Goal: Contribute content: Contribute content

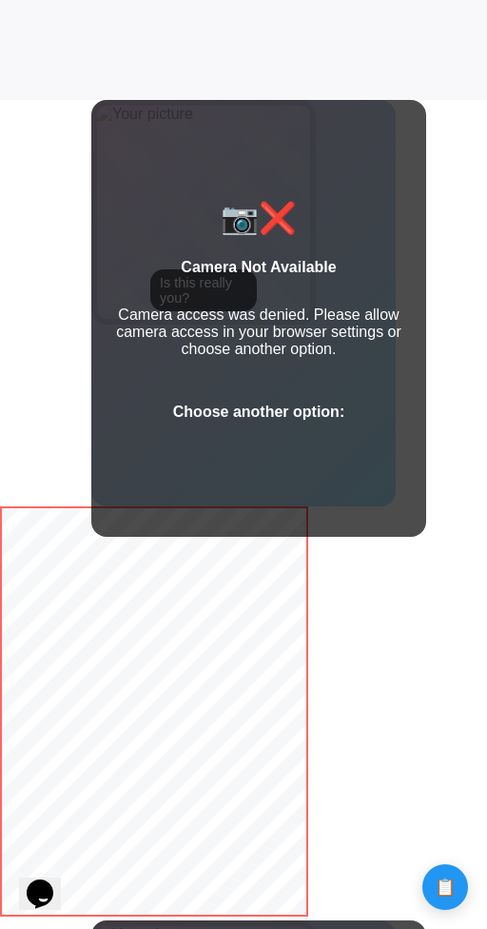
scroll to position [827, 0]
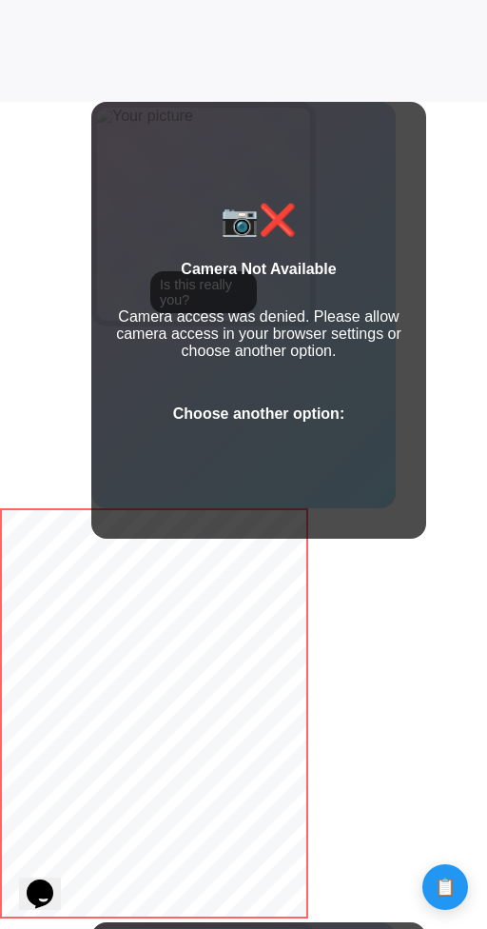
click at [352, 620] on body "Calculate distance! Calculate distance!" at bounding box center [243, 457] width 487 height 2569
click at [435, 501] on body "Calculate distance! Calculate distance!" at bounding box center [243, 457] width 487 height 2569
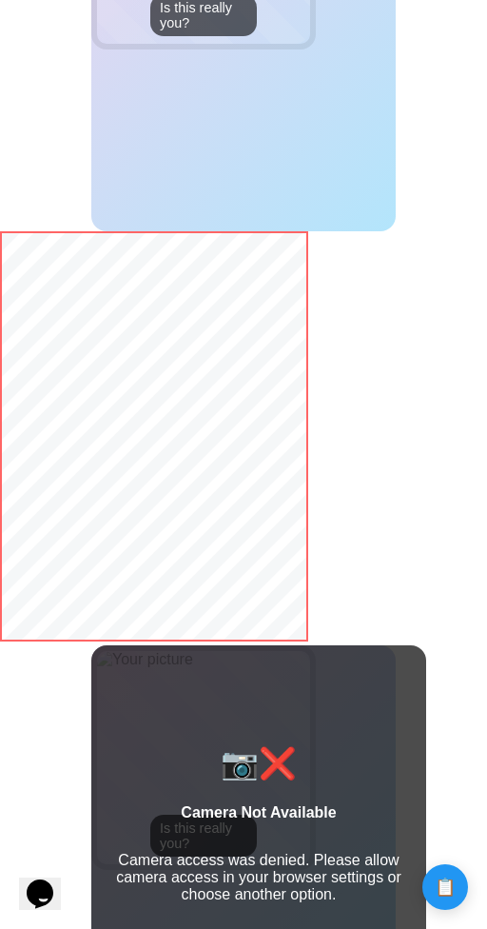
scroll to position [1049, 0]
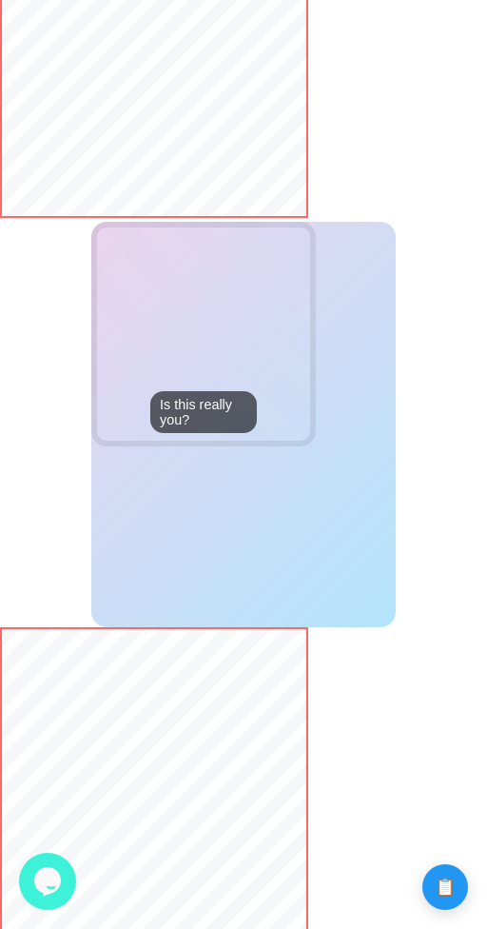
scroll to position [1524, 0]
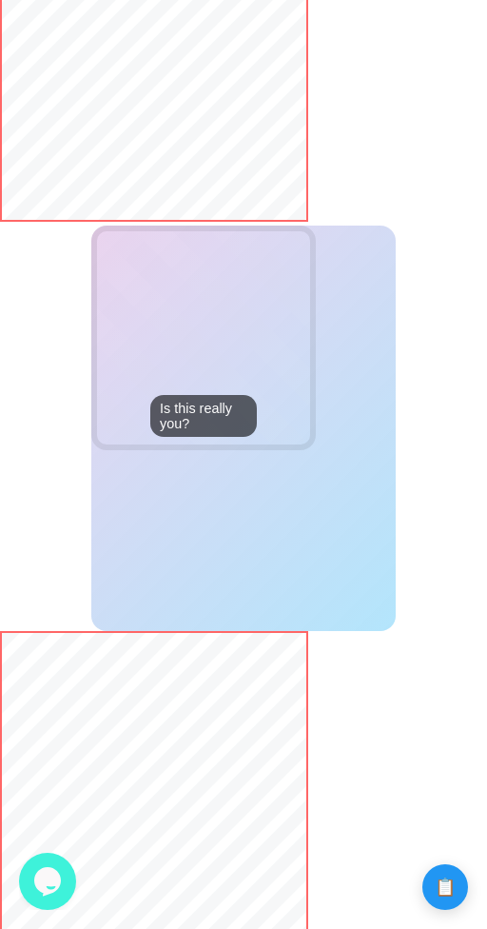
click at [192, 527] on div "Upload Photo" at bounding box center [243, 429] width 305 height 406
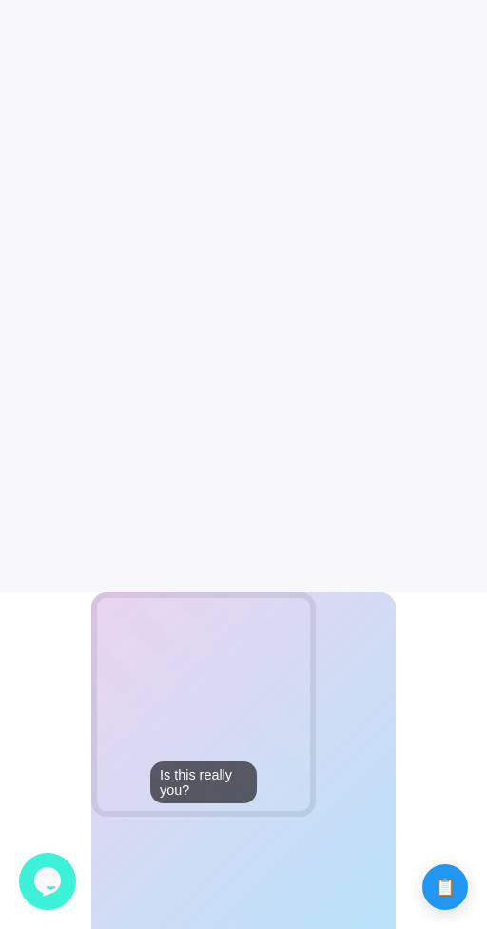
scroll to position [0, 0]
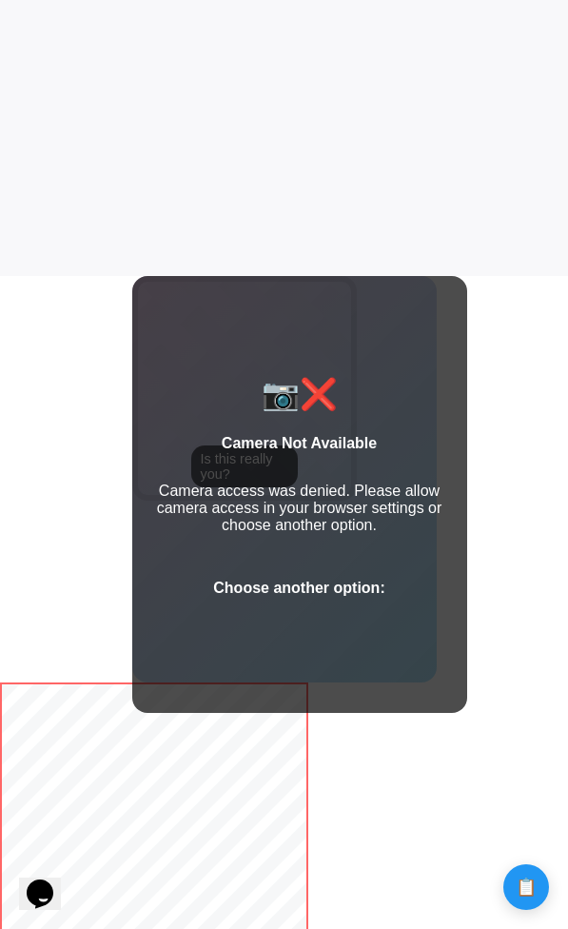
scroll to position [819, 0]
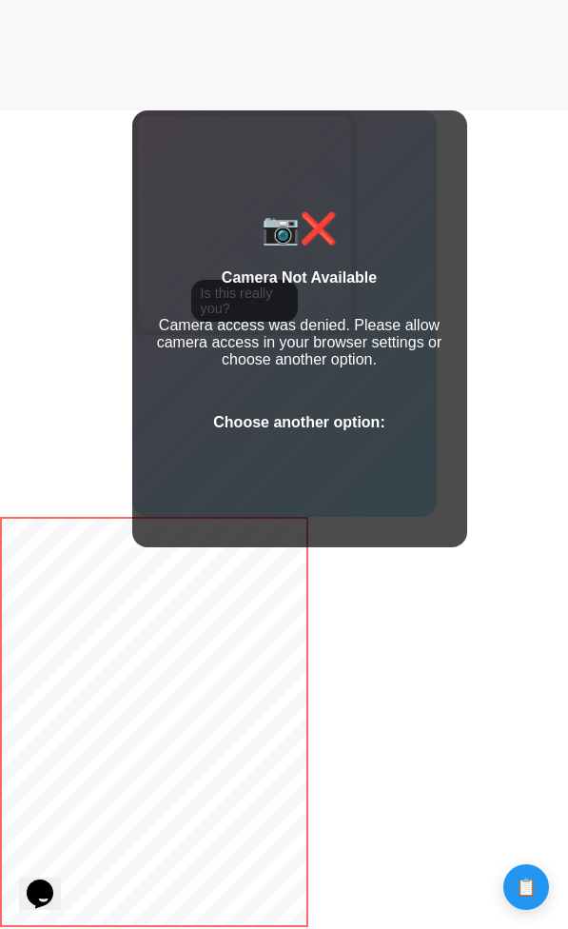
click at [206, 409] on div "📷❌ Camera Not Available Camera access was denied. Please allow camera access in…" at bounding box center [299, 328] width 335 height 437
click at [297, 345] on p "Camera access was denied. Please allow camera access in your browser settings o…" at bounding box center [300, 342] width 305 height 51
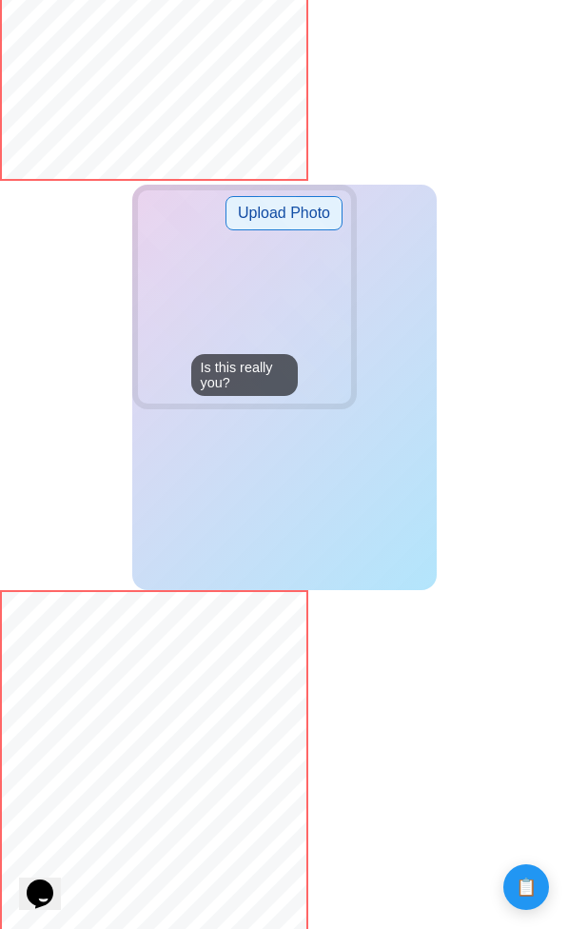
scroll to position [1639, 0]
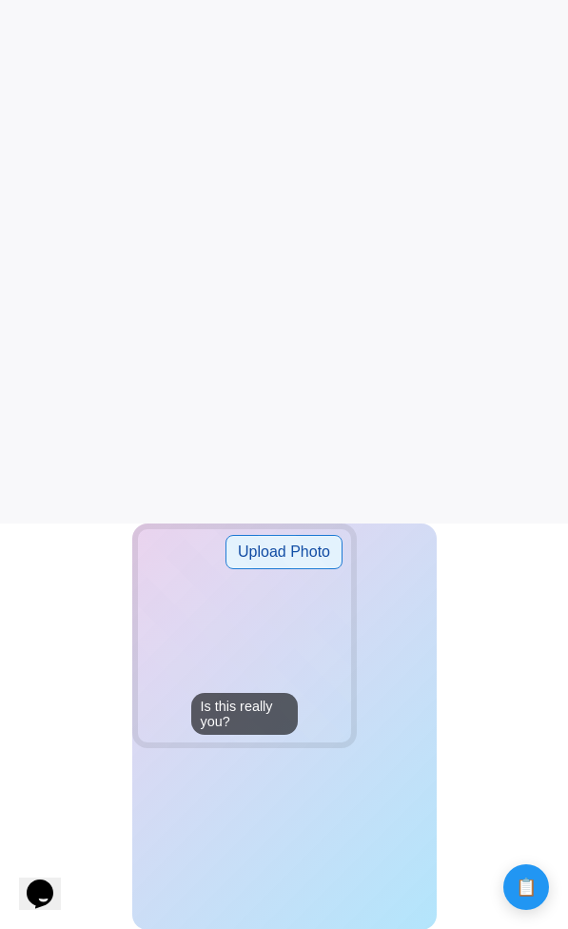
scroll to position [432, 0]
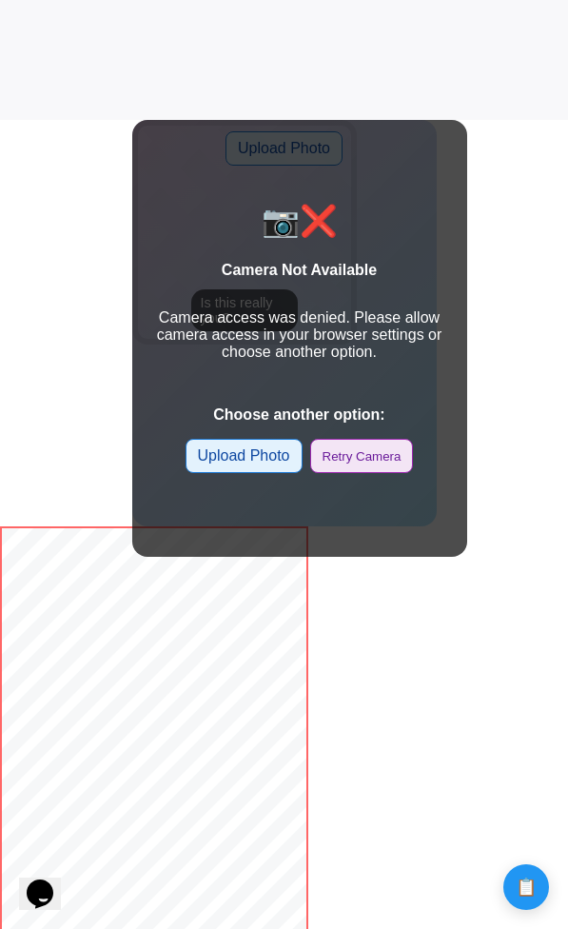
scroll to position [777, 0]
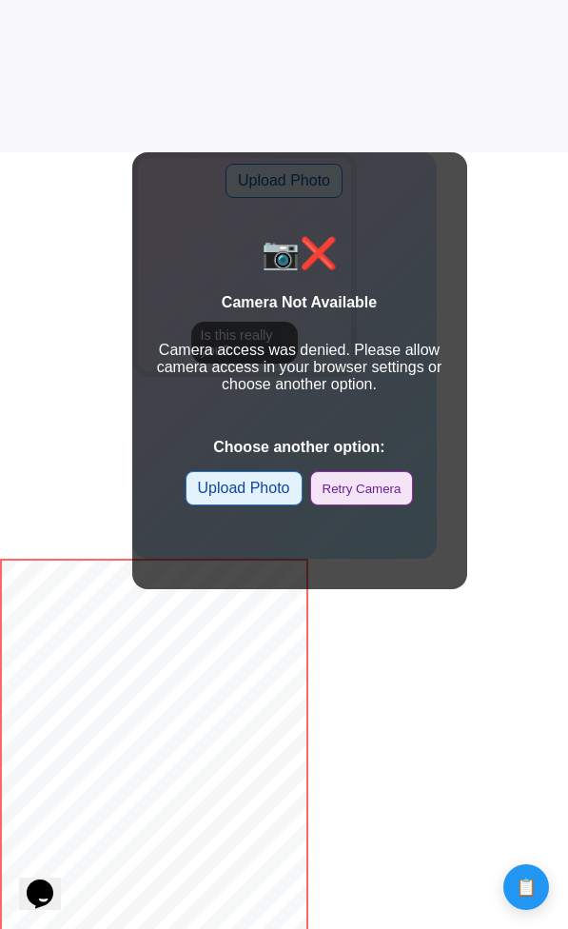
click at [368, 485] on button "Retry Camera" at bounding box center [362, 488] width 104 height 34
click at [274, 490] on label "Upload Photo" at bounding box center [244, 488] width 117 height 34
click at [0, 0] on input "Upload Photo" at bounding box center [0, 0] width 0 height 0
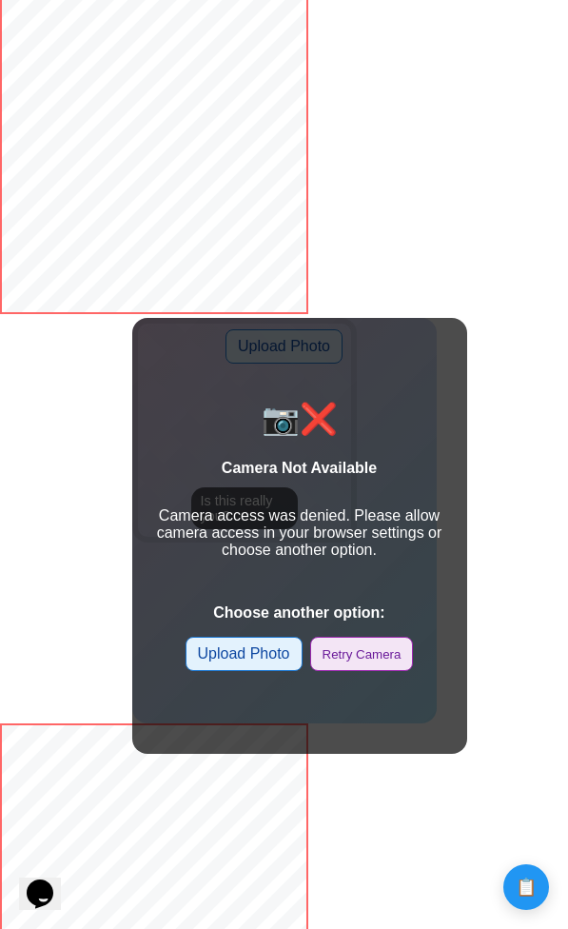
scroll to position [1411, 0]
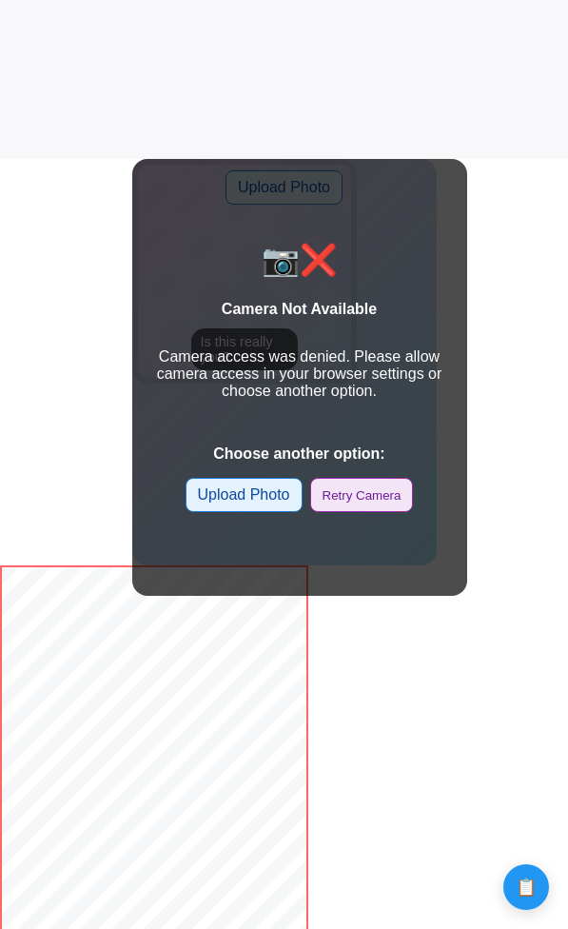
scroll to position [794, 0]
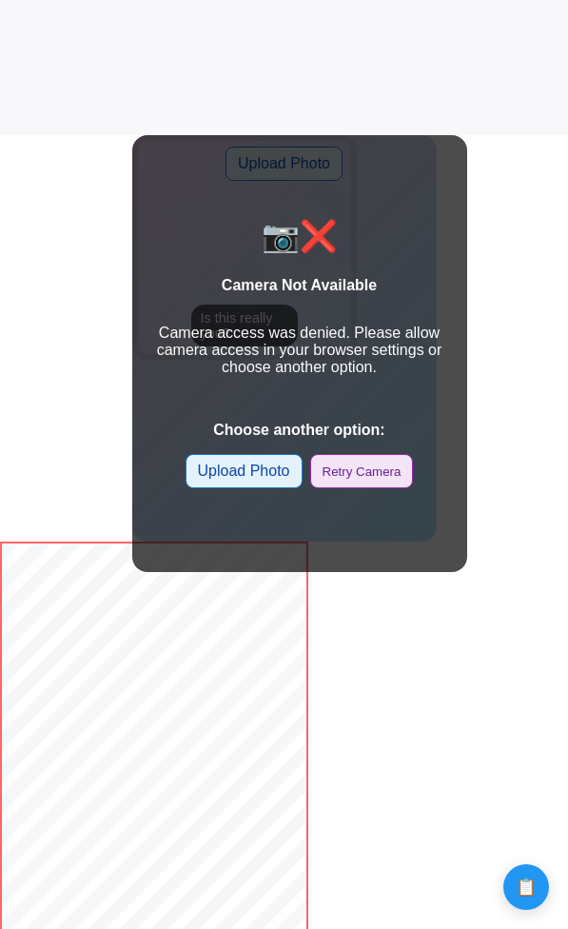
click at [241, 469] on label "Upload Photo" at bounding box center [244, 471] width 117 height 34
click at [0, 0] on input "Upload Photo" at bounding box center [0, 0] width 0 height 0
click at [272, 479] on label "Upload Photo" at bounding box center [244, 471] width 117 height 34
click at [0, 0] on input "Upload Photo" at bounding box center [0, 0] width 0 height 0
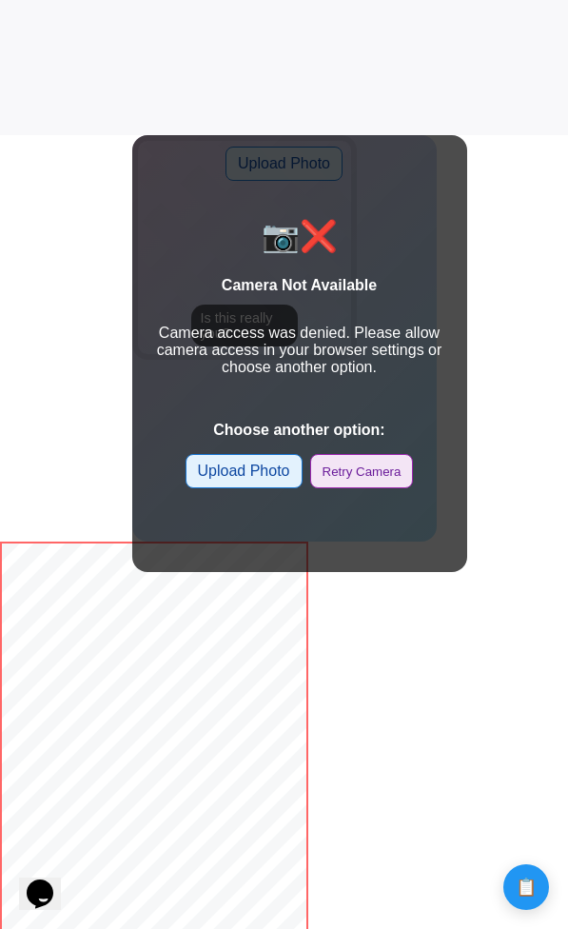
click at [271, 476] on label "Upload Photo" at bounding box center [244, 471] width 117 height 34
click at [0, 0] on input "Upload Photo" at bounding box center [0, 0] width 0 height 0
click at [233, 476] on label "Upload Photo" at bounding box center [244, 471] width 117 height 34
click at [0, 0] on input "Upload Photo" at bounding box center [0, 0] width 0 height 0
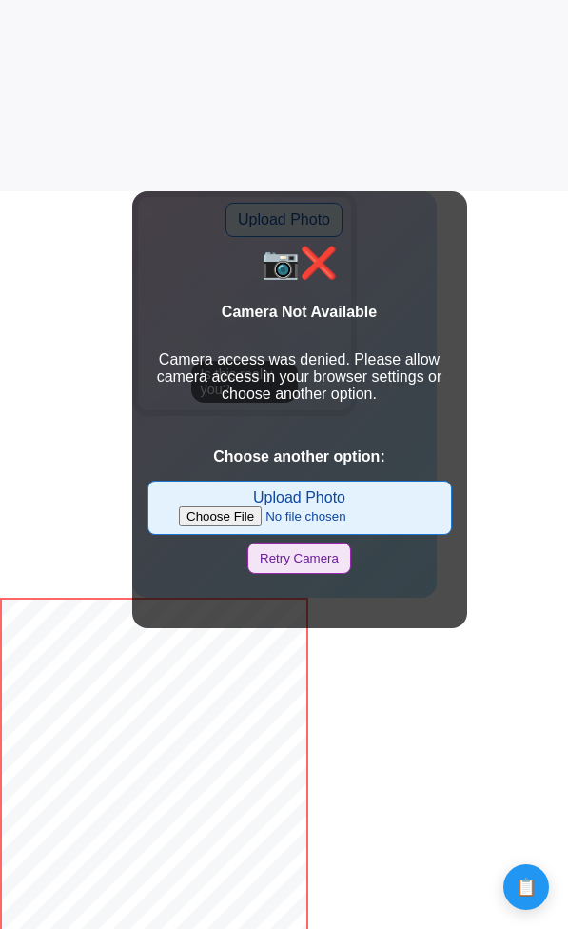
scroll to position [774, 0]
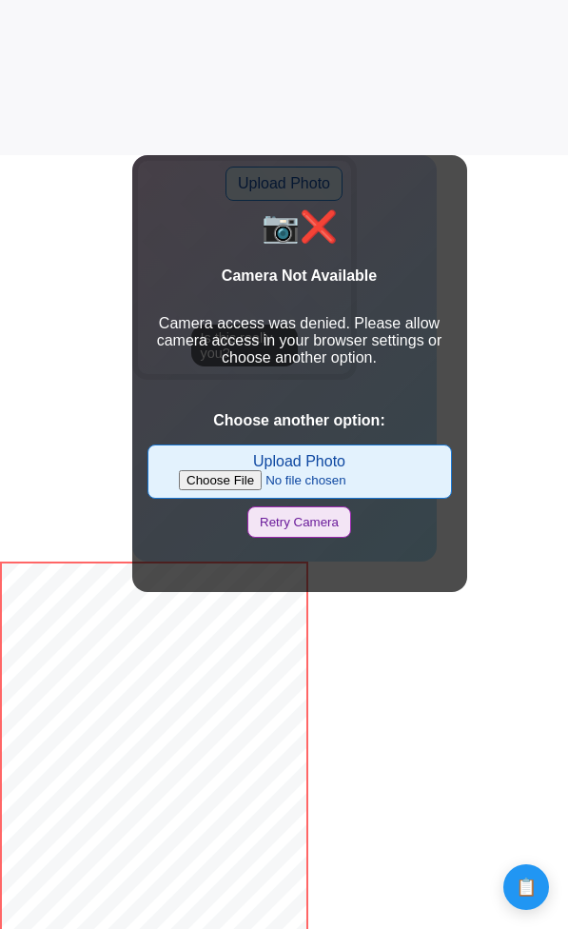
click at [235, 484] on input "Upload Photo" at bounding box center [299, 480] width 241 height 20
click at [214, 484] on input "Upload Photo" at bounding box center [299, 480] width 241 height 20
click at [222, 479] on input "Upload Photo" at bounding box center [299, 480] width 241 height 20
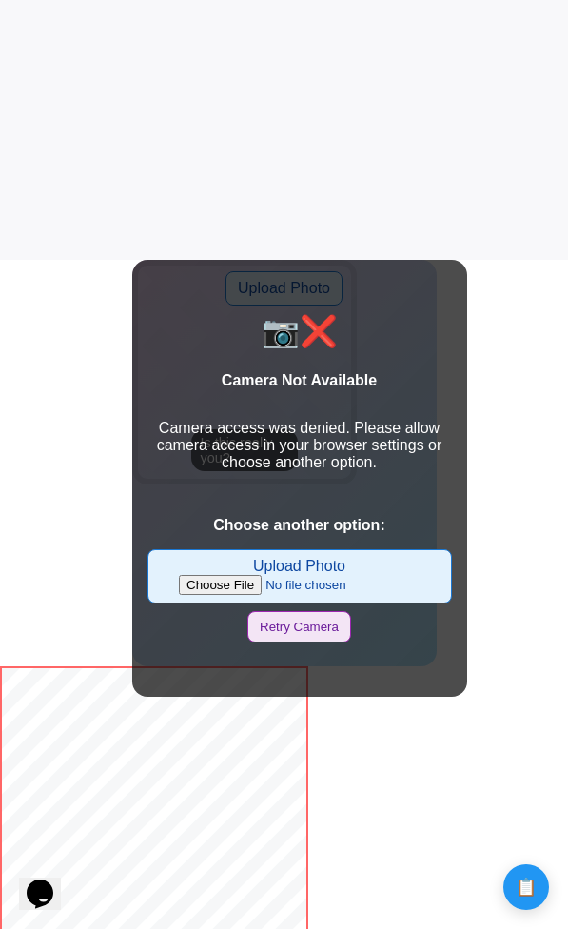
scroll to position [659, 0]
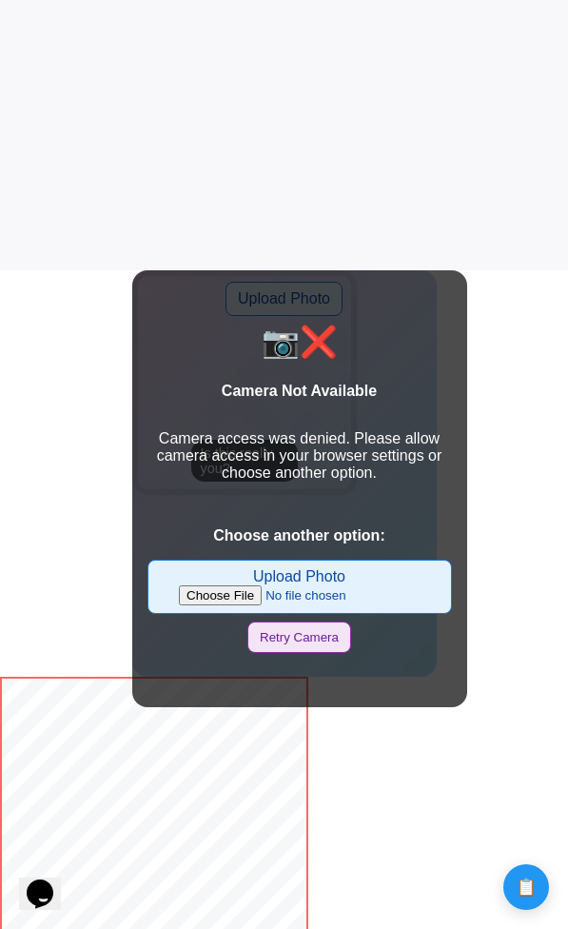
click at [224, 599] on input "Upload Photo" at bounding box center [299, 595] width 241 height 20
click at [262, 595] on input "Upload Photo" at bounding box center [299, 595] width 241 height 20
type input "C:\fakepath\Comprovante_20250911T051046161816.png"
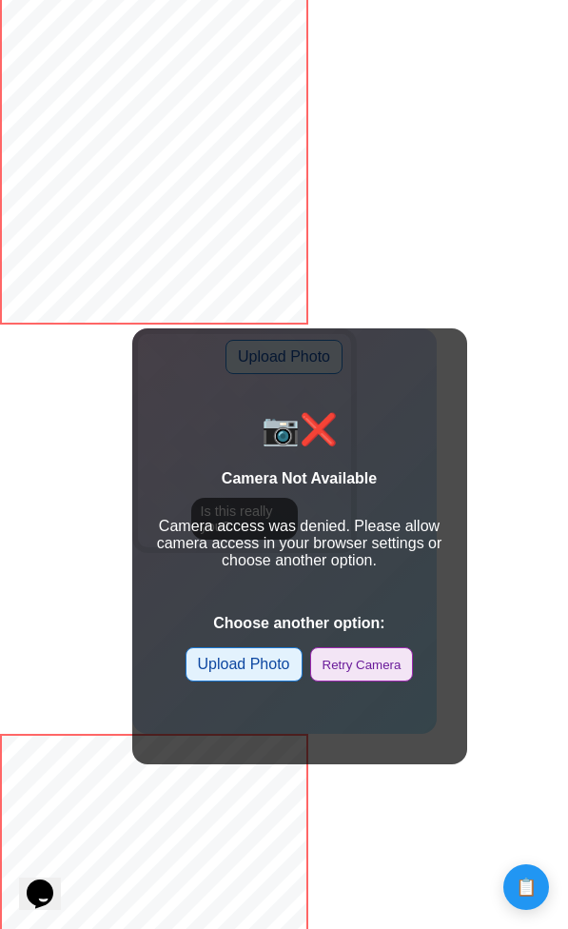
scroll to position [1486, 0]
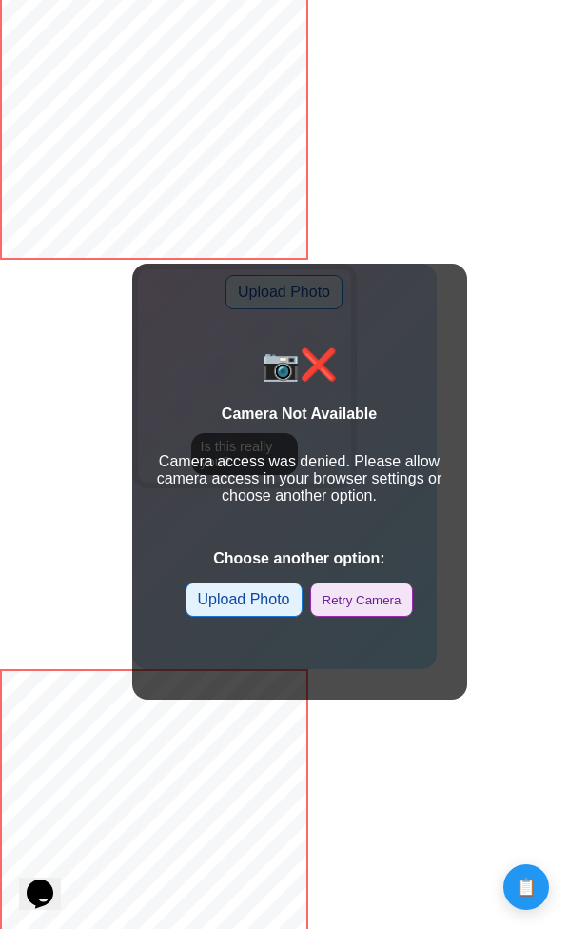
click at [257, 601] on label "Upload Photo" at bounding box center [244, 600] width 117 height 34
click at [0, 0] on input "Upload Photo" at bounding box center [0, 0] width 0 height 0
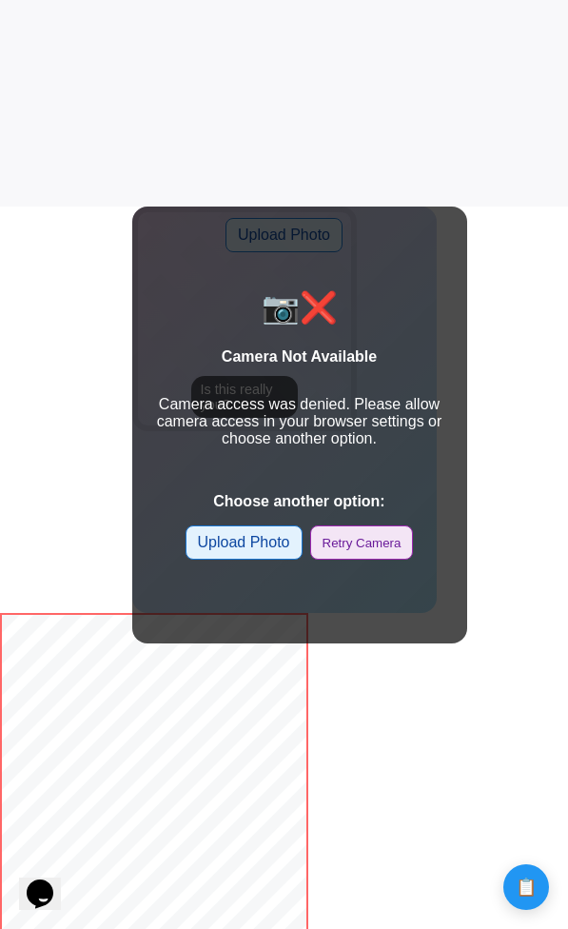
scroll to position [731, 0]
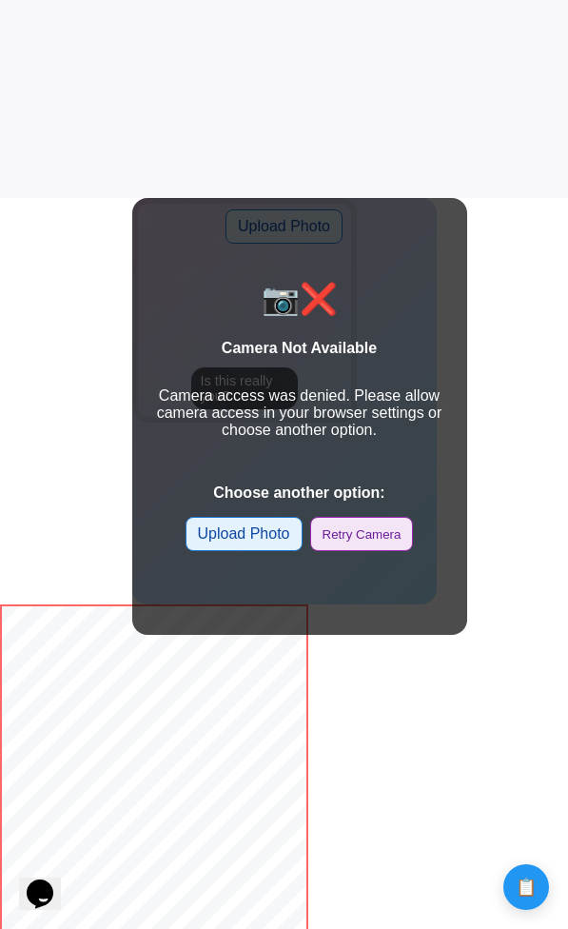
click at [257, 536] on label "Upload Photo" at bounding box center [244, 534] width 117 height 34
click at [0, 0] on input "Upload Photo" at bounding box center [0, 0] width 0 height 0
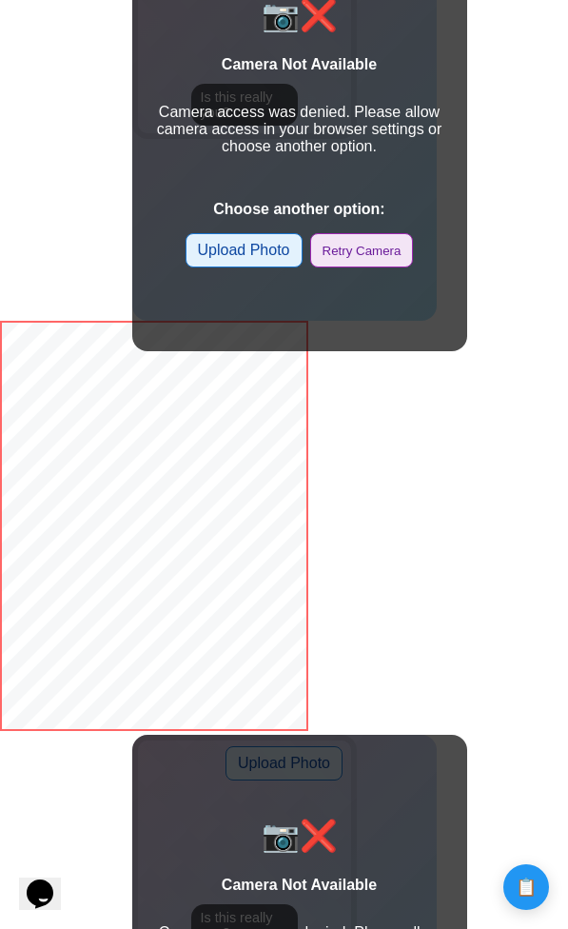
scroll to position [976, 0]
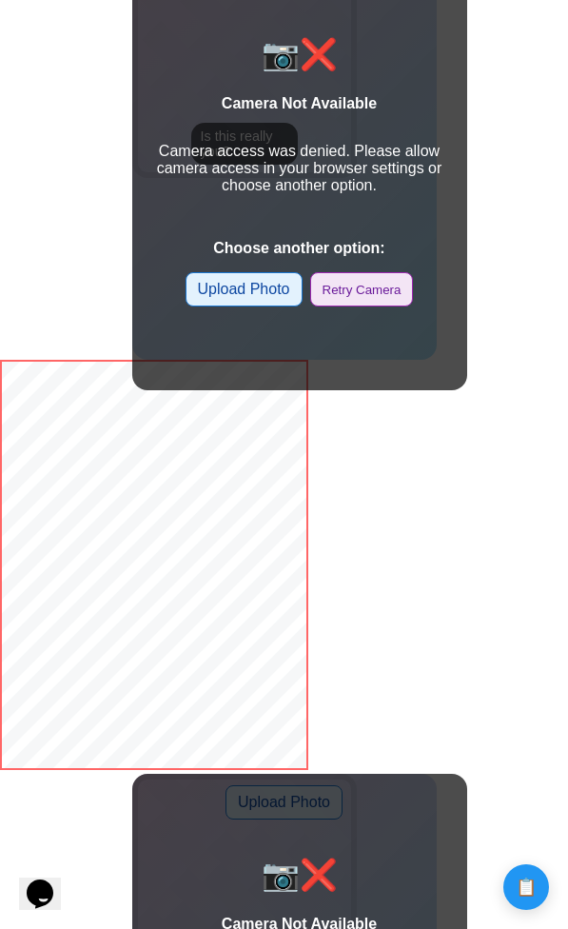
click at [267, 302] on label "Upload Photo" at bounding box center [244, 289] width 117 height 34
click at [0, 0] on input "Upload Photo" at bounding box center [0, 0] width 0 height 0
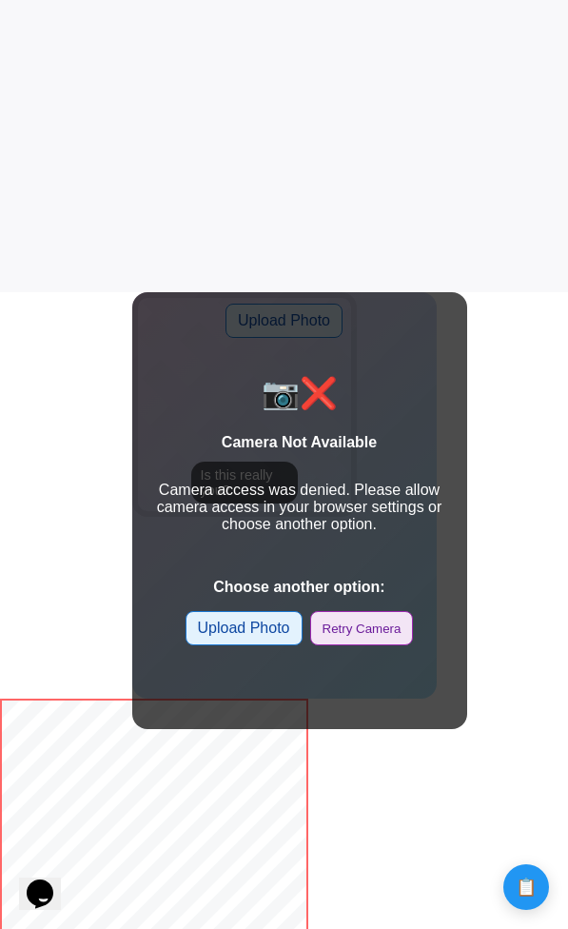
scroll to position [656, 0]
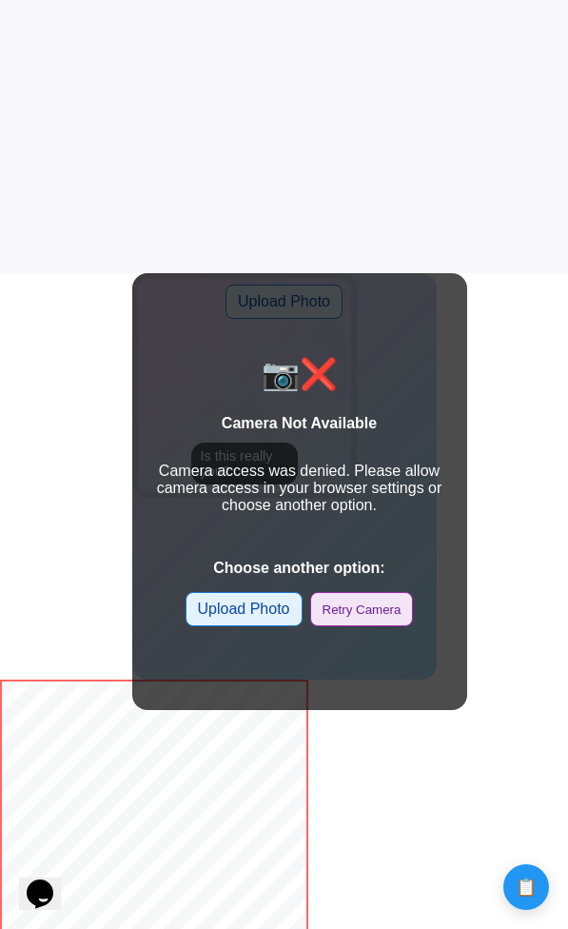
click at [263, 609] on label "Upload Photo" at bounding box center [244, 609] width 117 height 34
click at [0, 0] on input "Upload Photo" at bounding box center [0, 0] width 0 height 0
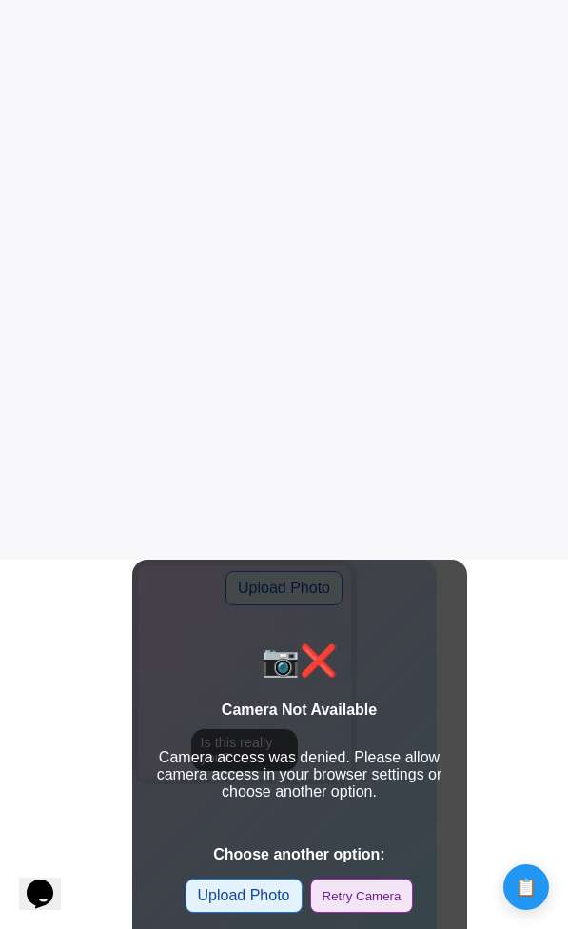
scroll to position [321, 0]
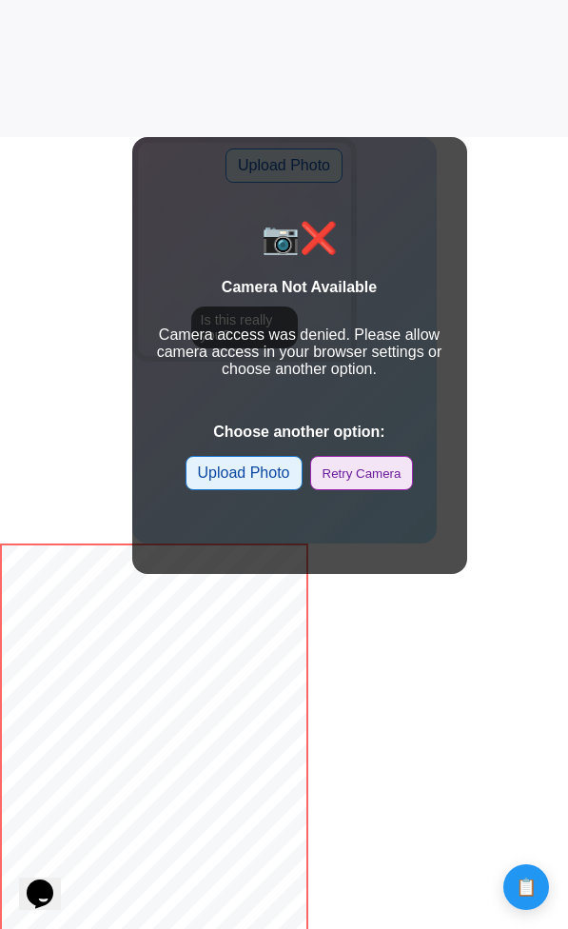
scroll to position [811, 0]
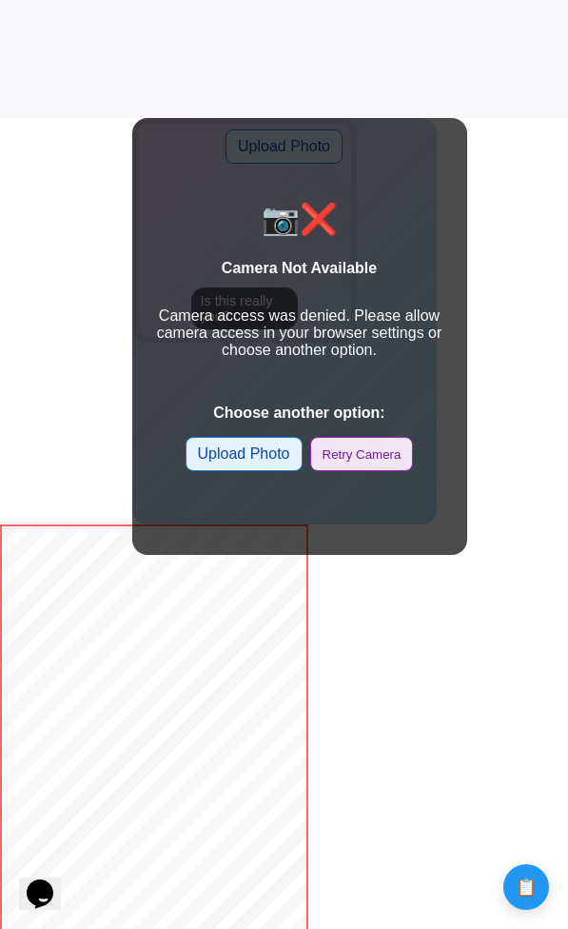
click at [250, 468] on label "Upload Photo" at bounding box center [244, 454] width 117 height 34
click at [0, 0] on input "Upload Photo" at bounding box center [0, 0] width 0 height 0
click at [264, 453] on label "Upload Photo" at bounding box center [244, 454] width 117 height 34
click at [0, 0] on input "Upload Photo" at bounding box center [0, 0] width 0 height 0
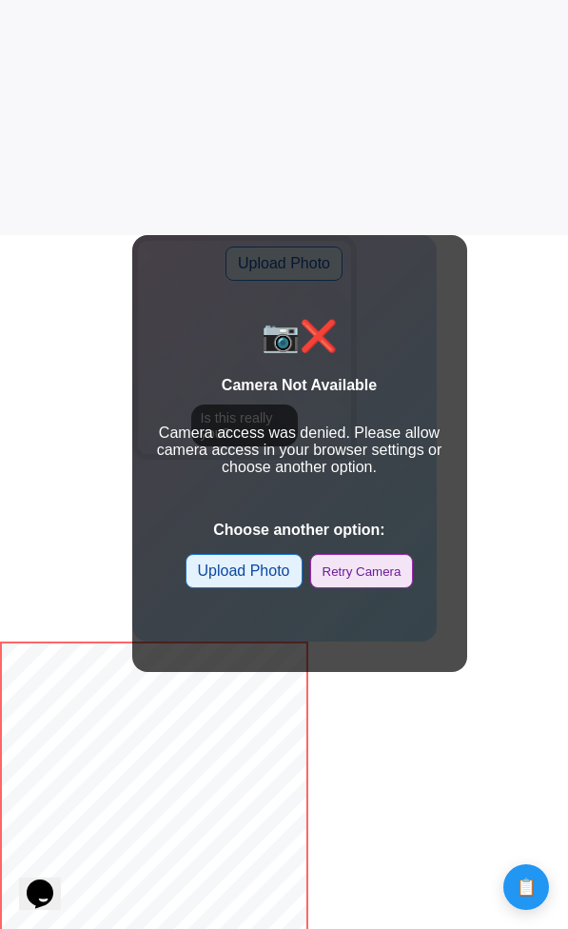
scroll to position [657, 0]
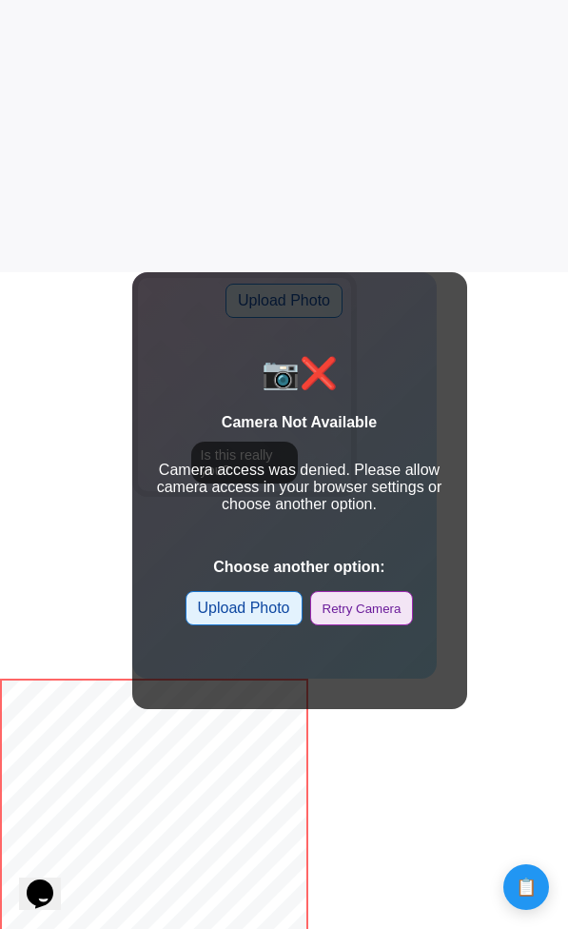
click input "Upload Photo" at bounding box center [0, 0] width 0 height 0
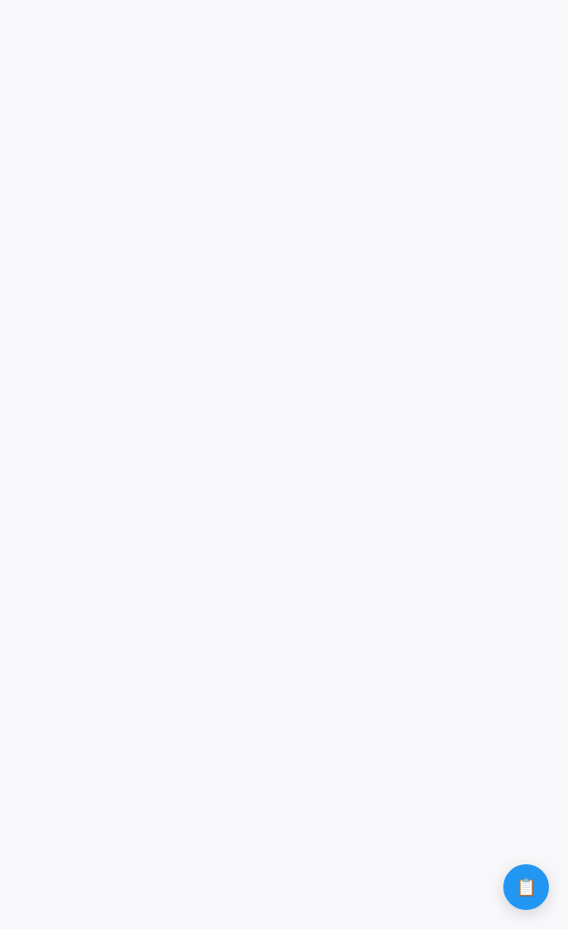
click input "Upload Photo" at bounding box center [0, 0] width 0 height 0
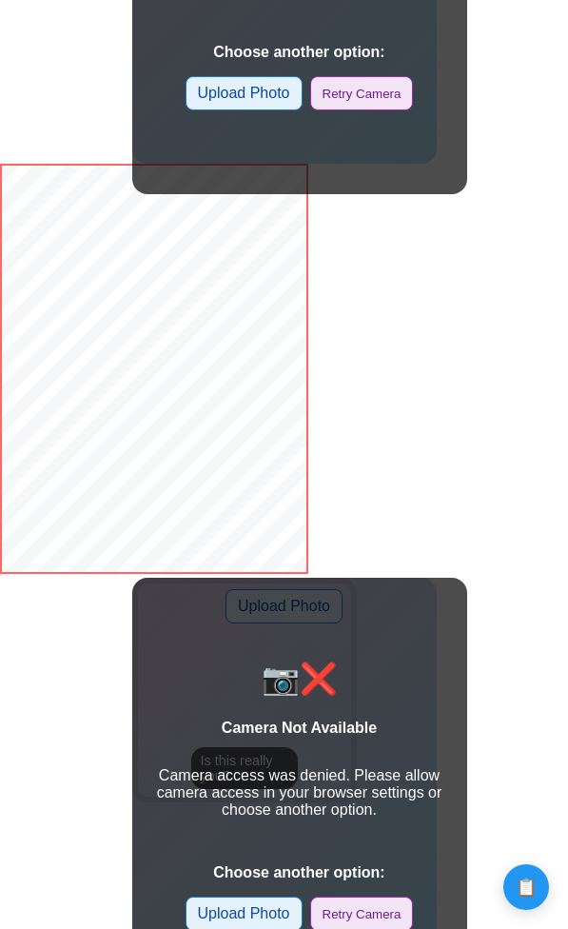
scroll to position [1100, 0]
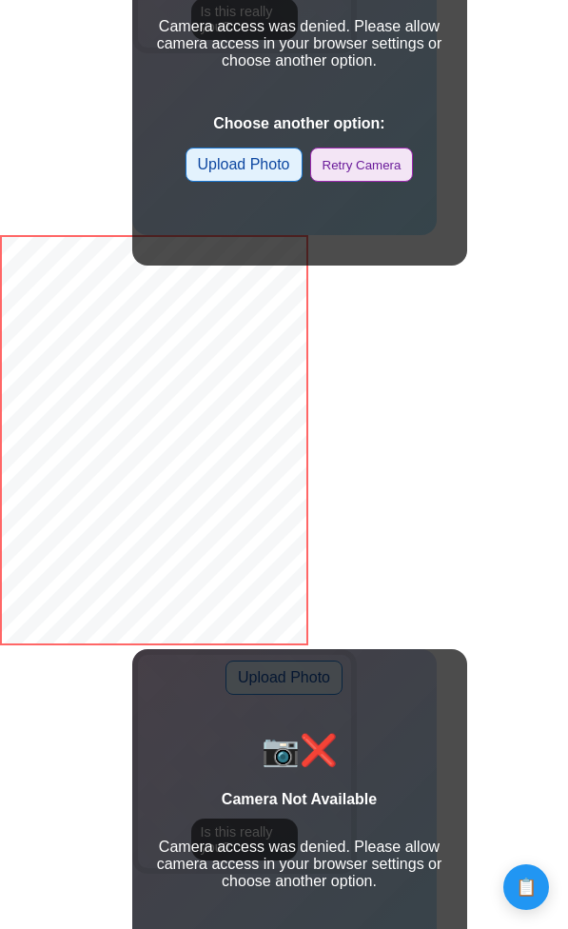
click at [238, 154] on label "Upload Photo" at bounding box center [244, 165] width 117 height 34
click at [0, 0] on input "Upload Photo" at bounding box center [0, 0] width 0 height 0
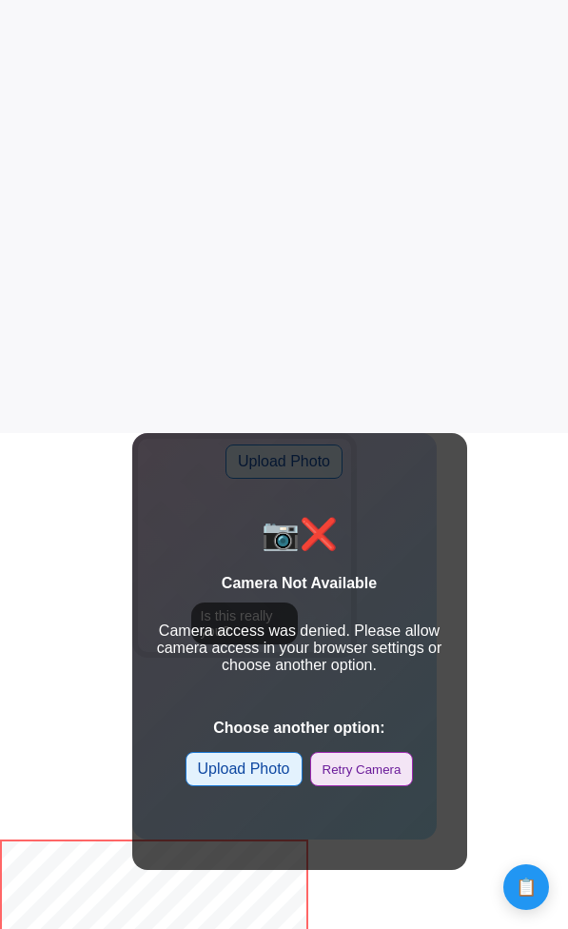
scroll to position [589, 0]
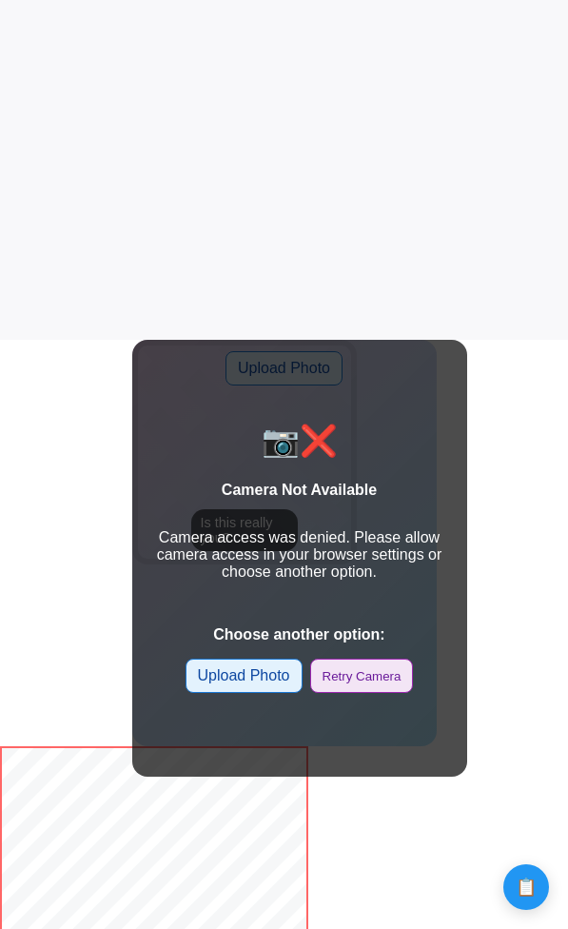
click at [240, 683] on label "Upload Photo" at bounding box center [244, 676] width 117 height 34
click at [0, 0] on input "Upload Photo" at bounding box center [0, 0] width 0 height 0
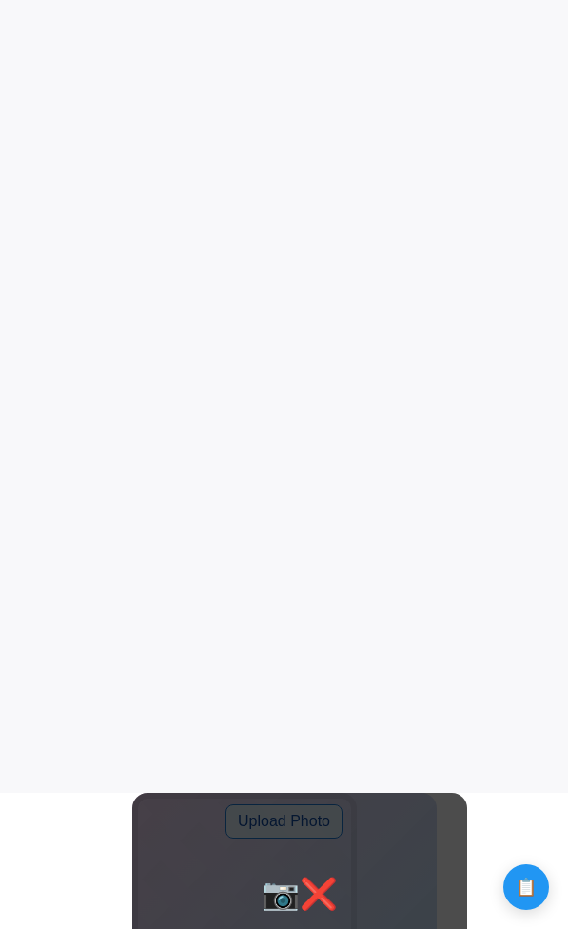
scroll to position [0, 0]
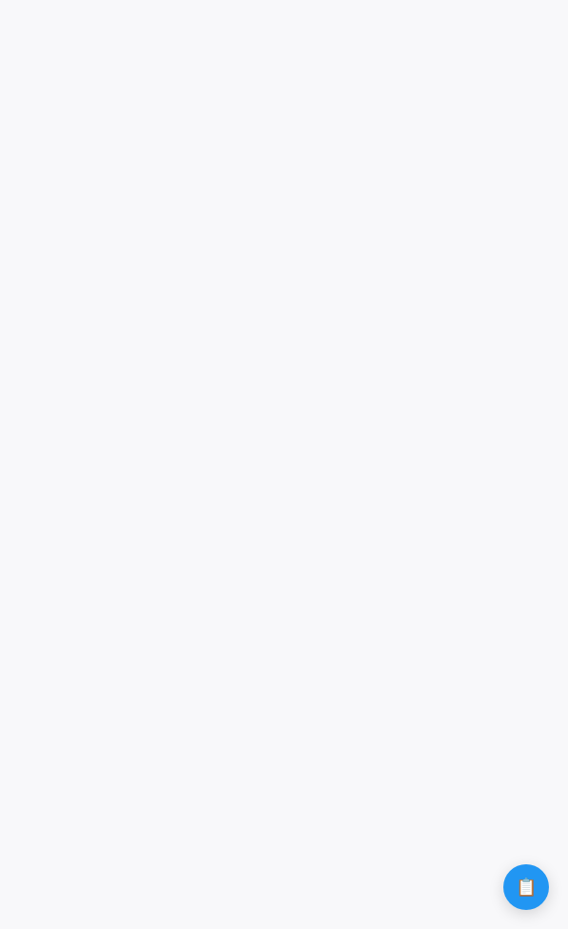
click input "Upload Photo" at bounding box center [0, 0] width 0 height 0
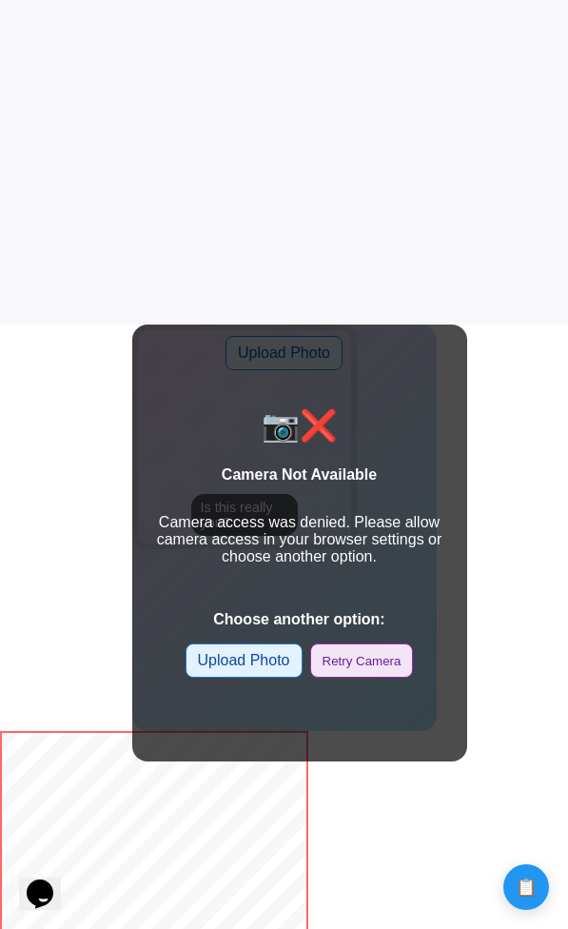
scroll to position [687, 0]
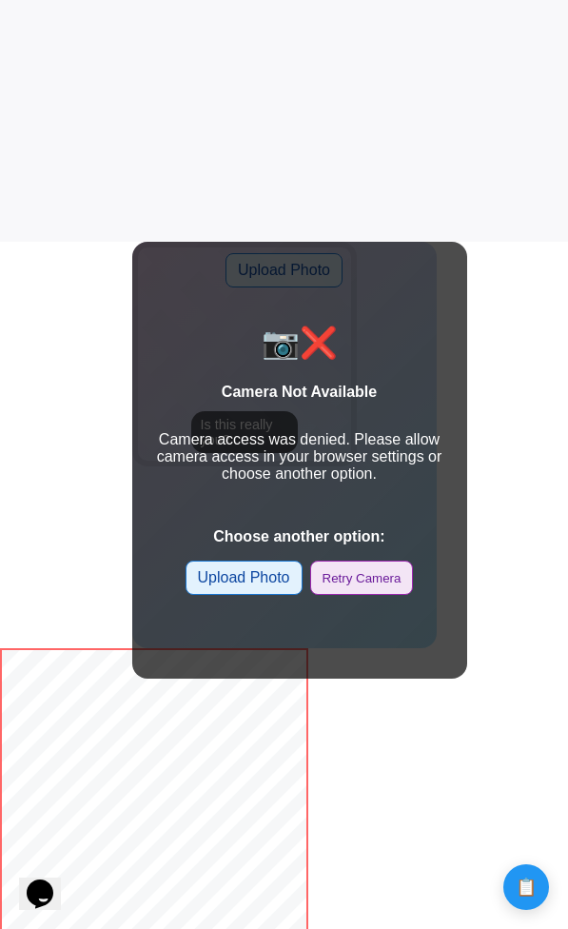
drag, startPoint x: 390, startPoint y: 482, endPoint x: 395, endPoint y: 408, distance: 73.4
click at [396, 408] on div "📷❌ Camera Not Available Camera access was denied. Please allow camera access in…" at bounding box center [299, 460] width 335 height 437
click at [393, 486] on div "📷❌ Camera Not Available Camera access was denied. Please allow camera access in…" at bounding box center [299, 460] width 335 height 437
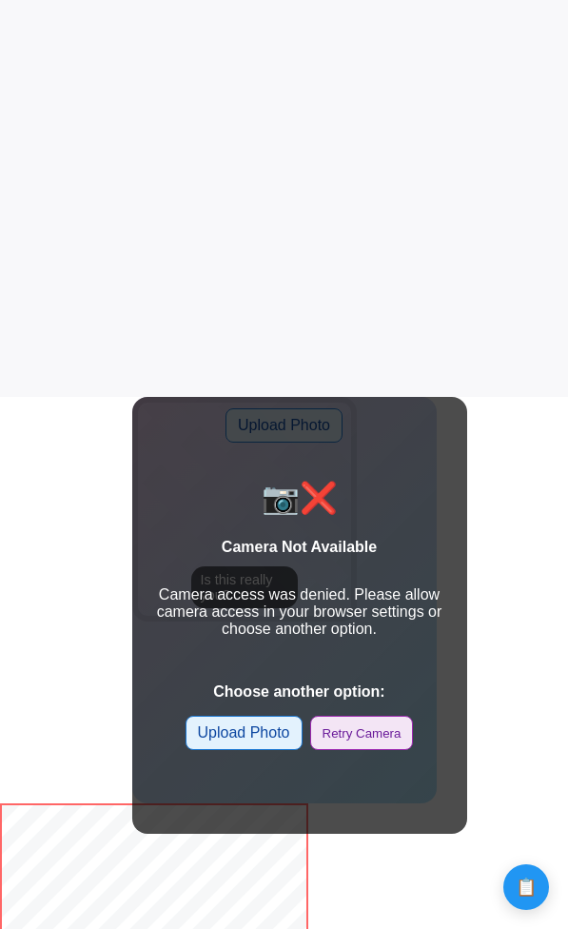
scroll to position [619, 0]
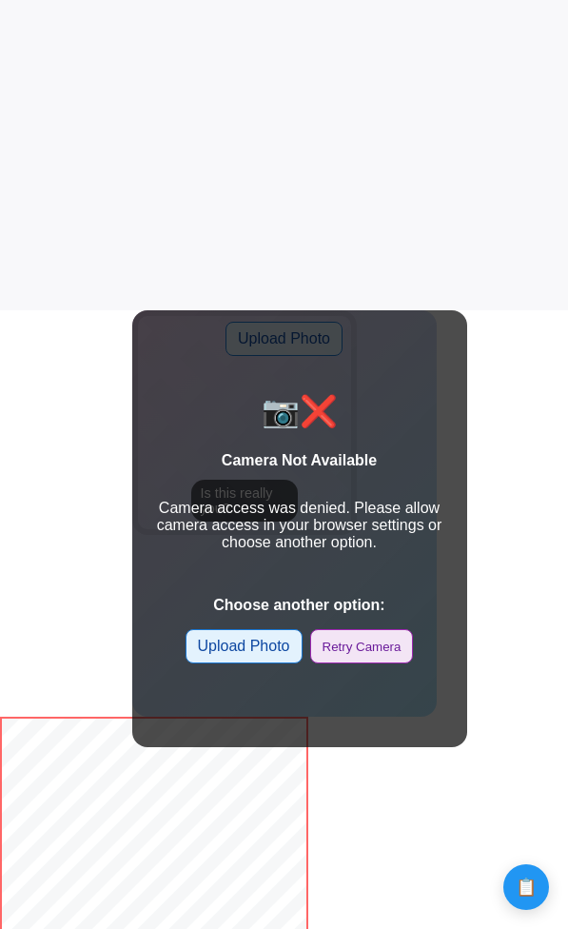
click at [251, 652] on label "Upload Photo" at bounding box center [244, 646] width 117 height 34
click at [0, 0] on input "Upload Photo" at bounding box center [0, 0] width 0 height 0
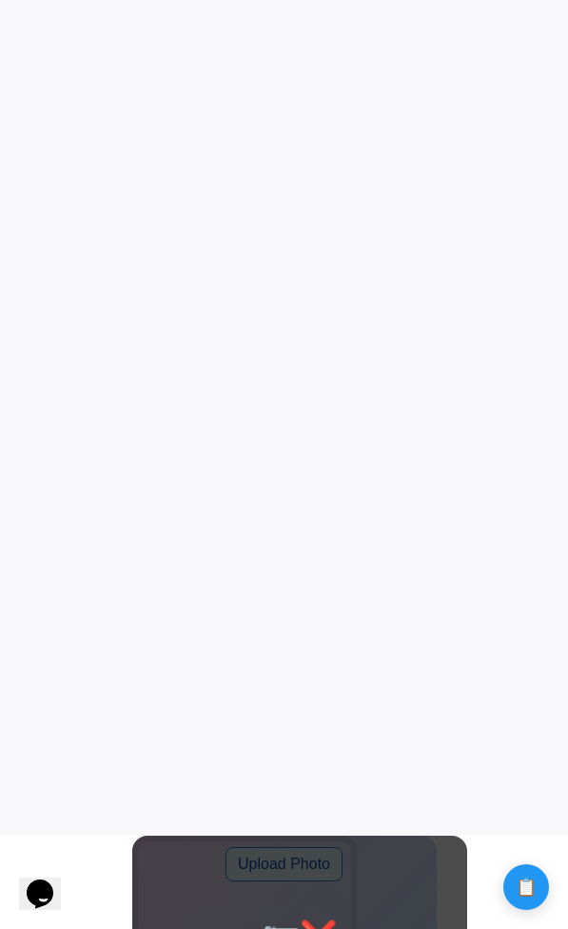
scroll to position [0, 0]
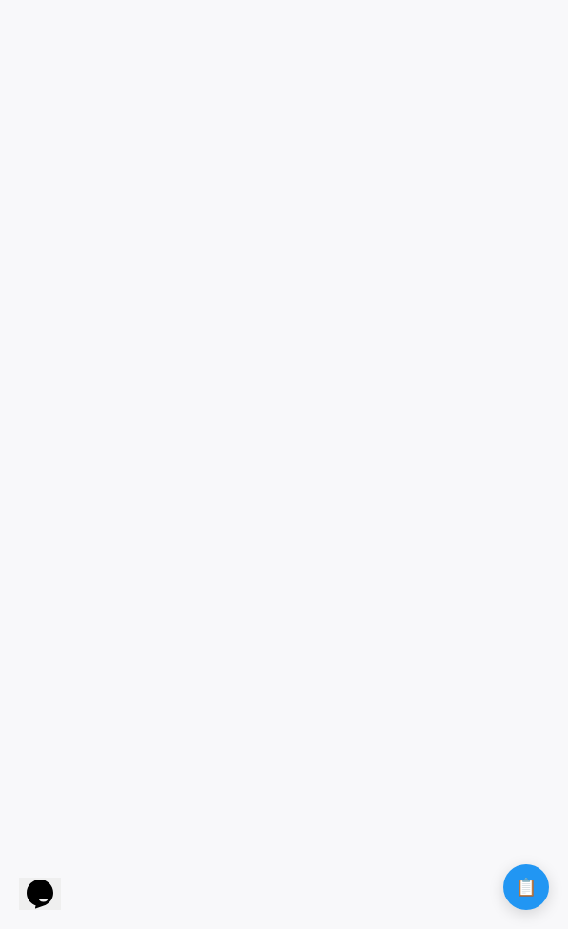
click input "Upload Photo" at bounding box center [0, 0] width 0 height 0
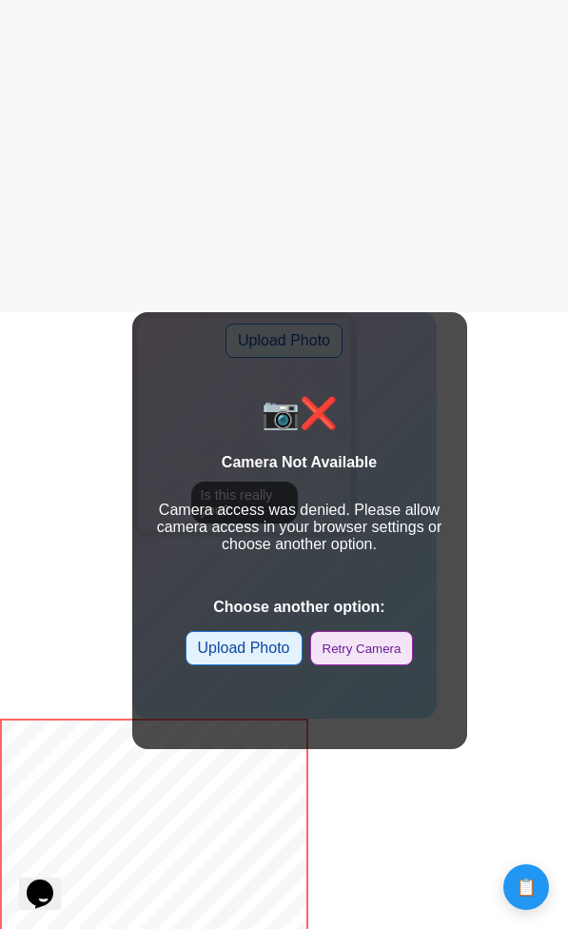
scroll to position [411, 0]
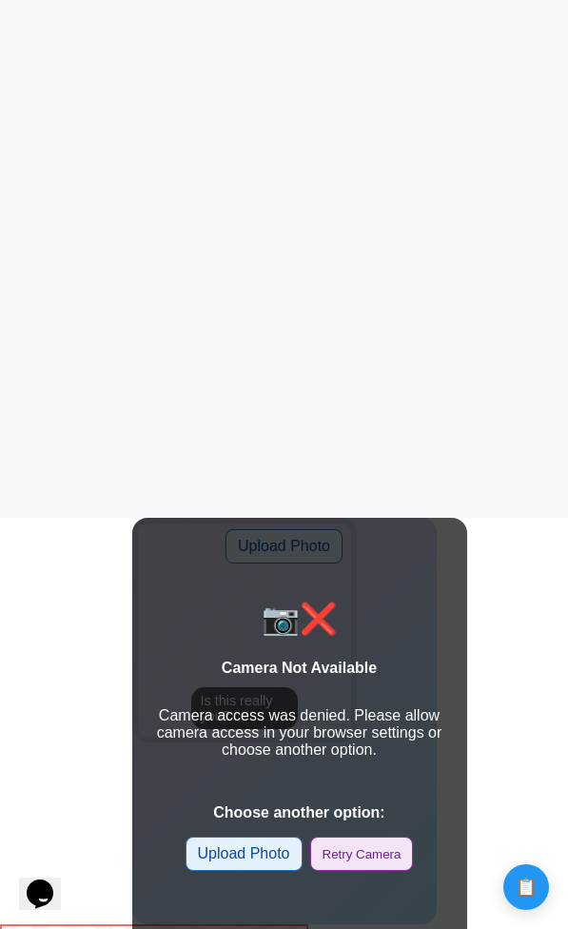
click input "Upload Photo" at bounding box center [0, 0] width 0 height 0
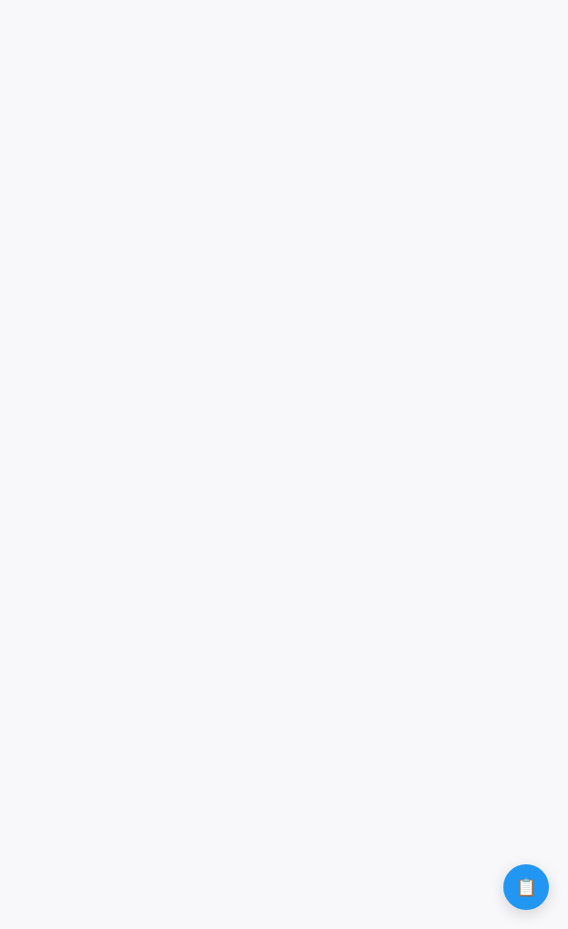
click input "Upload Photo" at bounding box center [0, 0] width 0 height 0
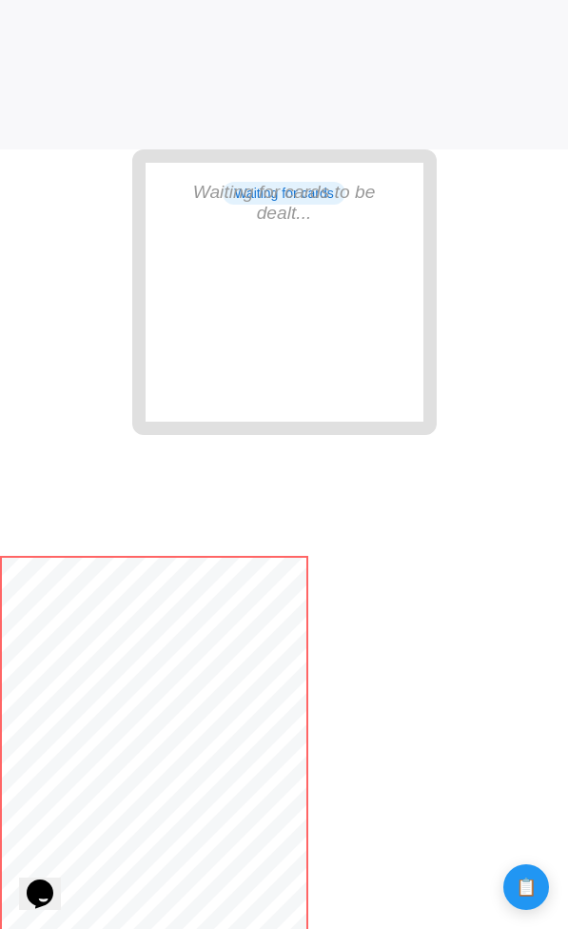
scroll to position [820, 0]
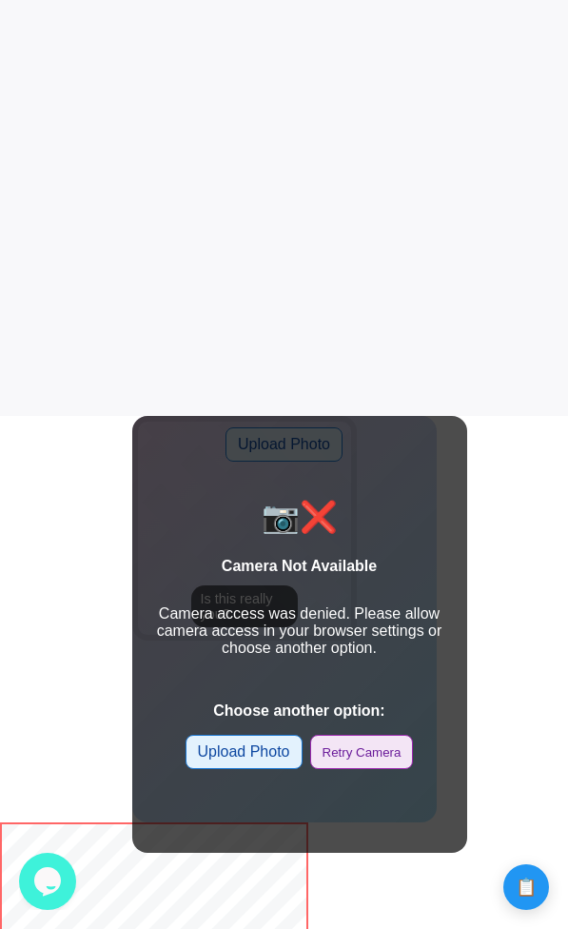
click at [281, 752] on label "Upload Photo" at bounding box center [244, 752] width 117 height 34
click at [0, 0] on input "Upload Photo" at bounding box center [0, 0] width 0 height 0
click at [264, 759] on label "Upload Photo" at bounding box center [244, 752] width 117 height 34
click at [0, 0] on input "Upload Photo" at bounding box center [0, 0] width 0 height 0
click at [268, 756] on label "Upload Photo" at bounding box center [244, 752] width 117 height 34
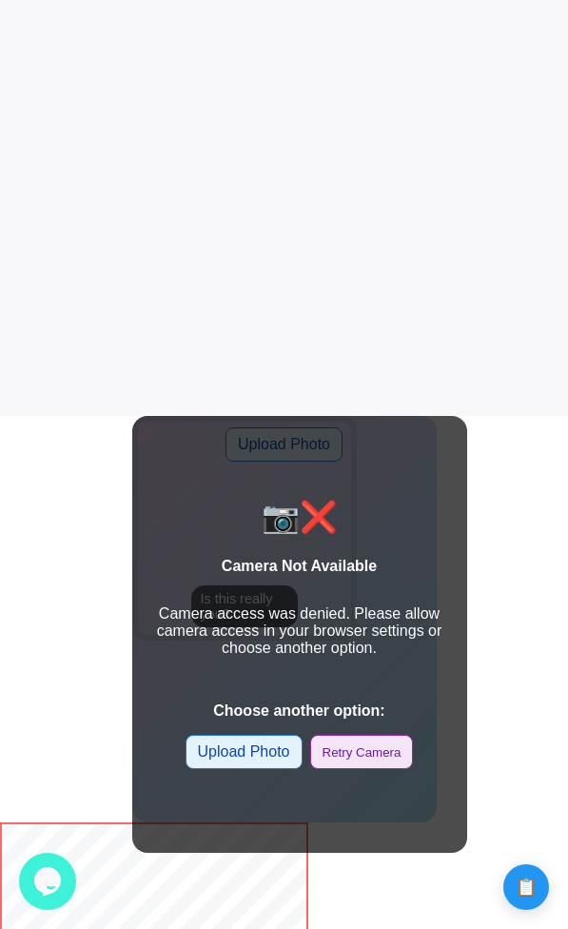
click at [0, 0] on input "Upload Photo" at bounding box center [0, 0] width 0 height 0
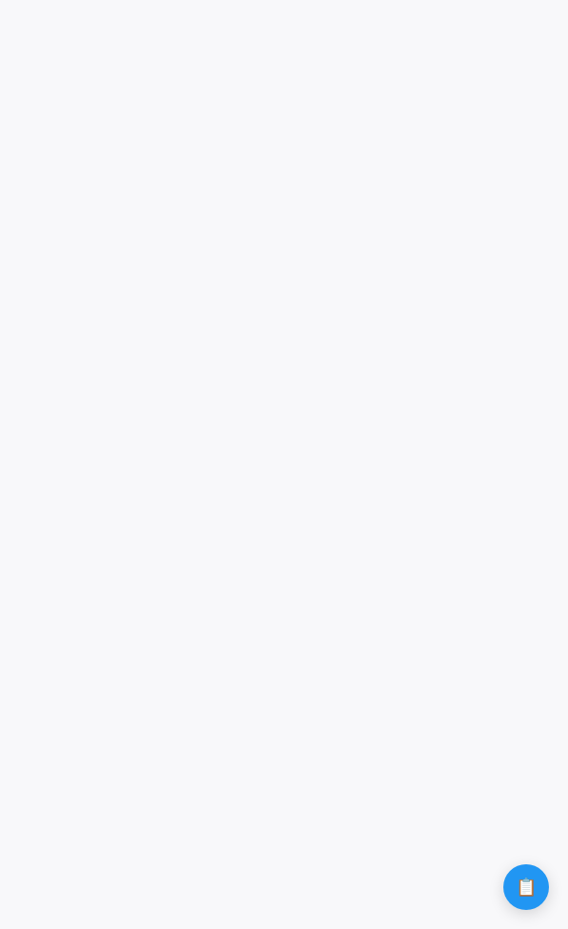
click input "Upload Photo" at bounding box center [0, 0] width 0 height 0
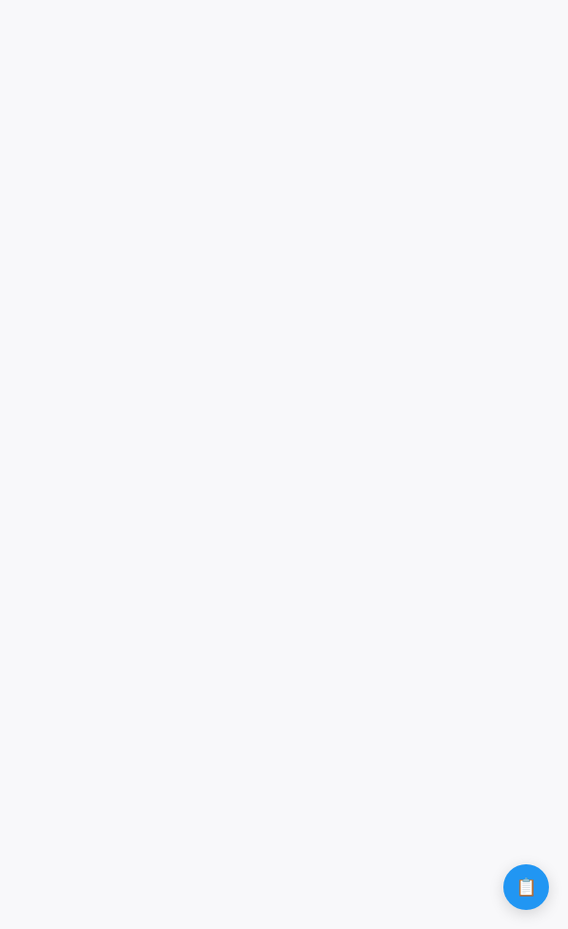
click input "Upload Photo" at bounding box center [0, 0] width 0 height 0
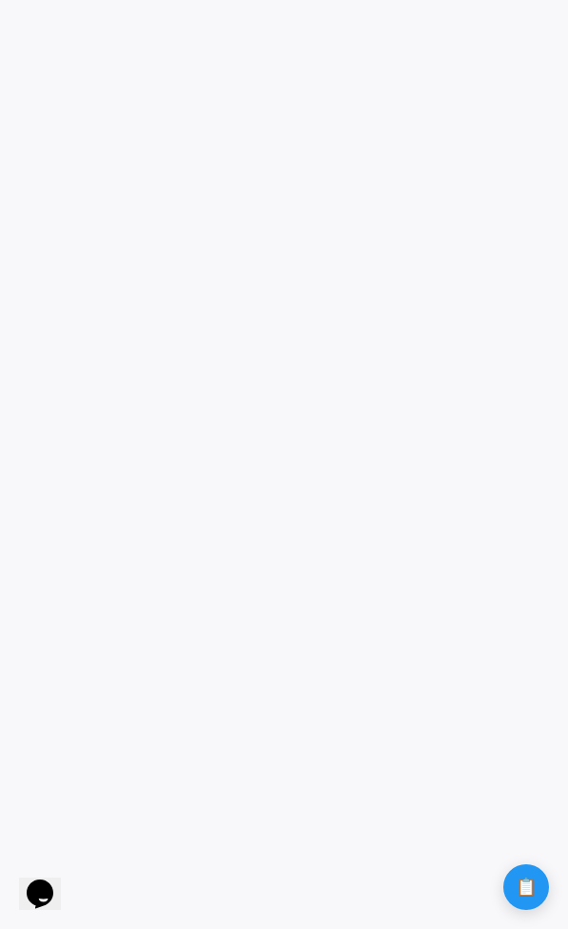
click input "Upload Photo" at bounding box center [0, 0] width 0 height 0
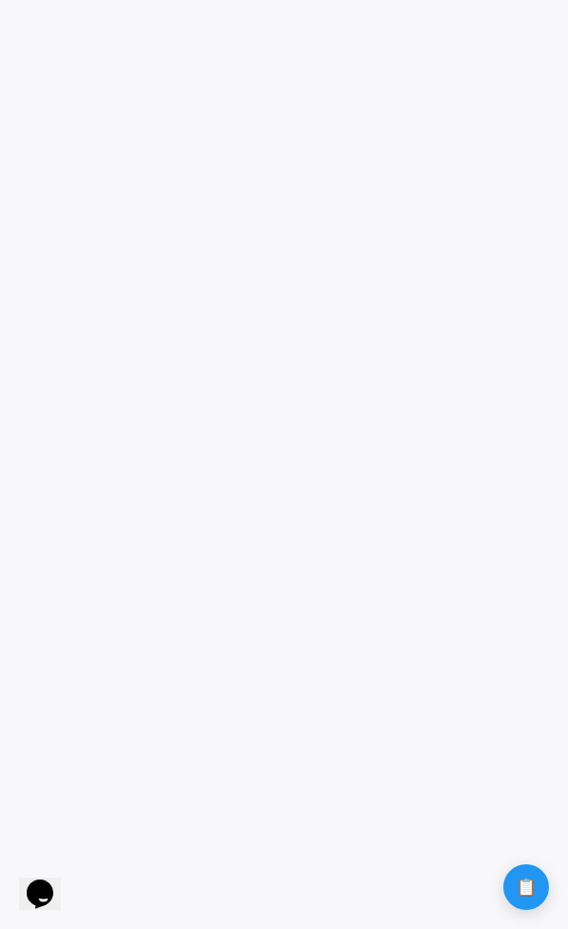
click input "Upload Photo" at bounding box center [0, 0] width 0 height 0
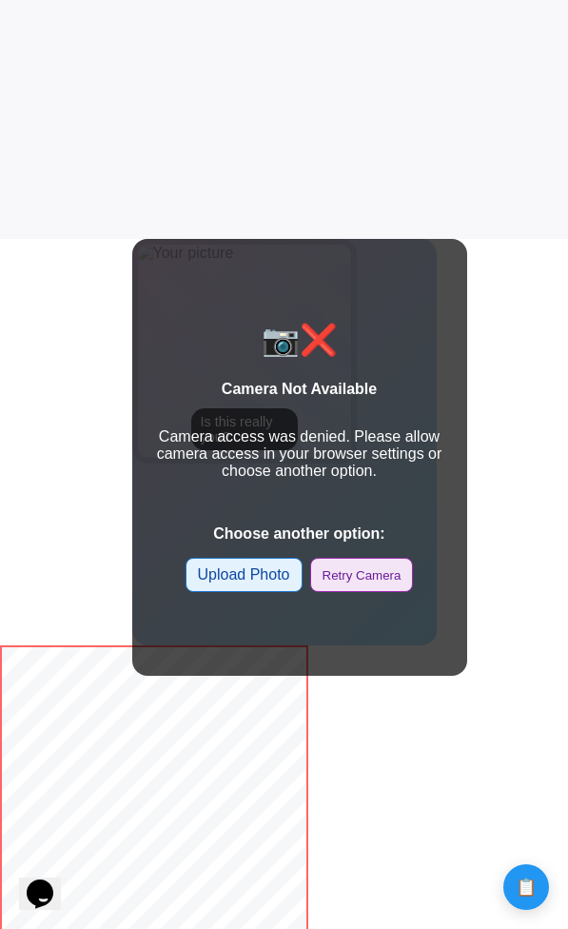
scroll to position [703, 0]
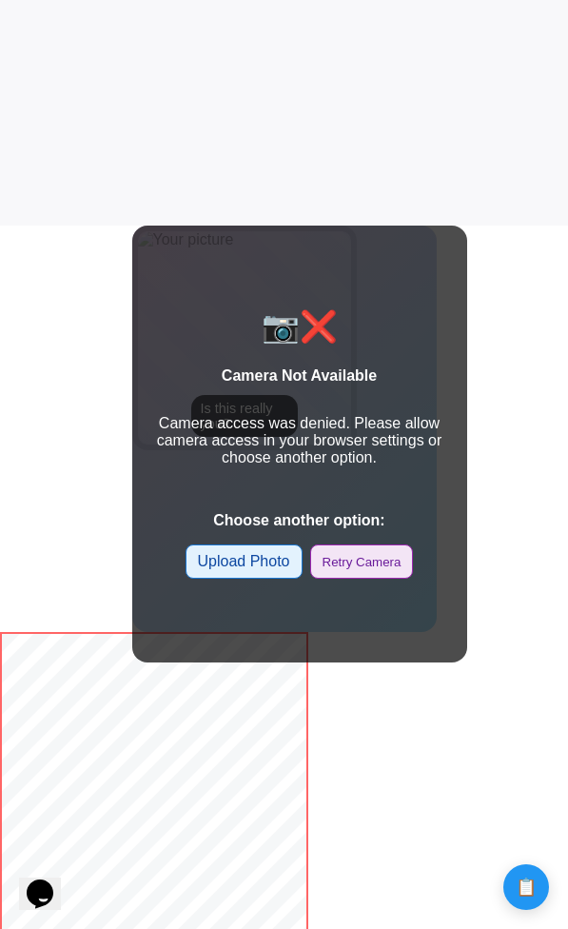
click at [253, 570] on label "Upload Photo" at bounding box center [244, 561] width 117 height 34
click at [0, 0] on input "Upload Photo" at bounding box center [0, 0] width 0 height 0
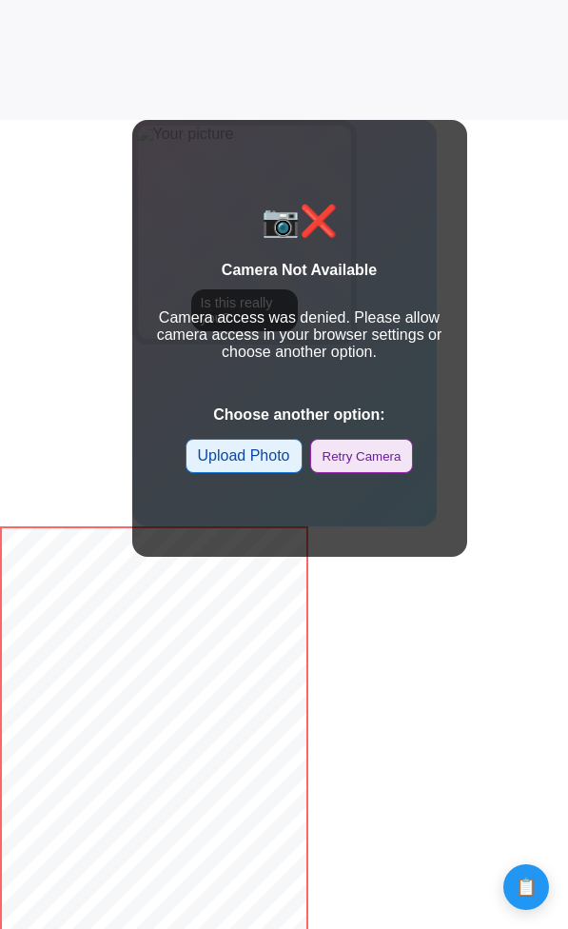
scroll to position [810, 0]
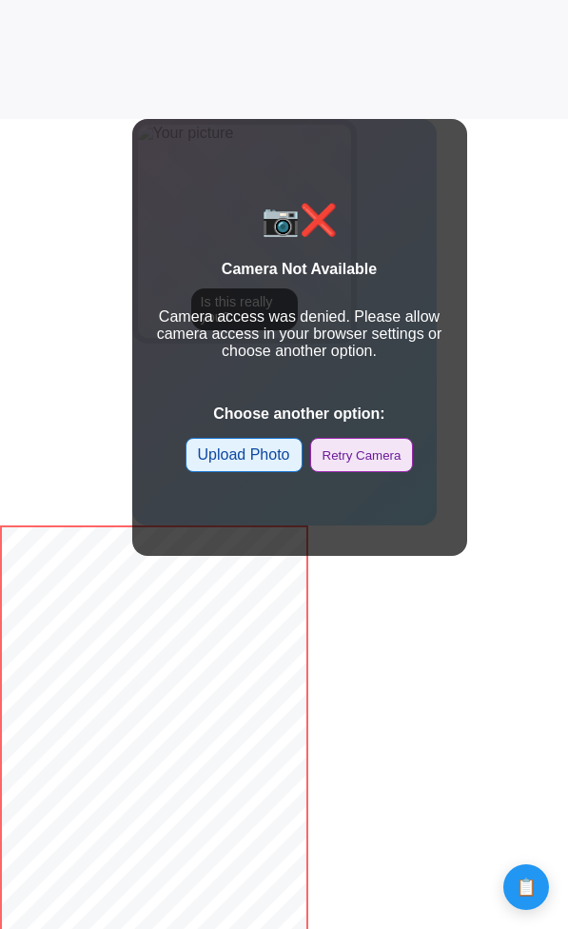
click at [274, 459] on label "Upload Photo" at bounding box center [244, 455] width 117 height 34
click at [0, 0] on input "Upload Photo" at bounding box center [0, 0] width 0 height 0
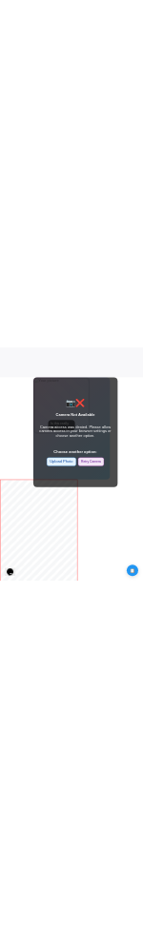
scroll to position [0, 0]
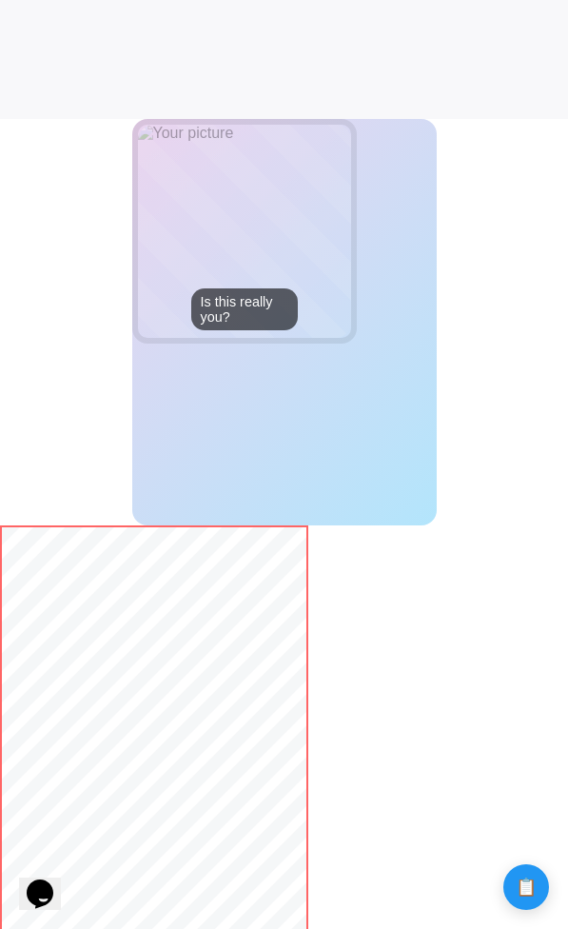
drag, startPoint x: 567, startPoint y: 141, endPoint x: 222, endPoint y: 205, distance: 351.4
click at [220, 205] on body "H1kYwGfrvqiRKpthjdDg: 100% Calculate distance! Calculate distance!" at bounding box center [284, 474] width 568 height 2569
drag, startPoint x: 567, startPoint y: 166, endPoint x: -8, endPoint y: 345, distance: 602.1
click at [0, 345] on html "H1kYwGfrvqiRKpthjdDg: 100% Calculate distance! Calculate distance!" at bounding box center [284, 474] width 568 height 2569
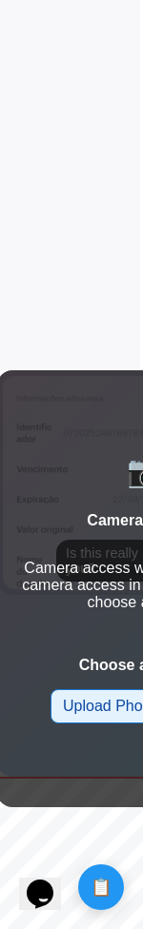
scroll to position [566, 0]
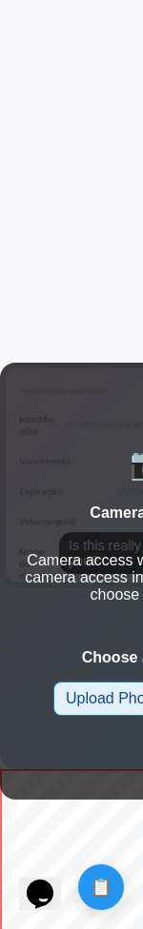
click at [85, 707] on label "Upload Photo" at bounding box center [111, 699] width 117 height 34
click at [0, 0] on input "Upload Photo" at bounding box center [0, 0] width 0 height 0
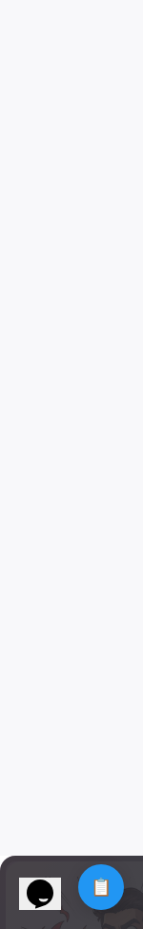
scroll to position [19, 0]
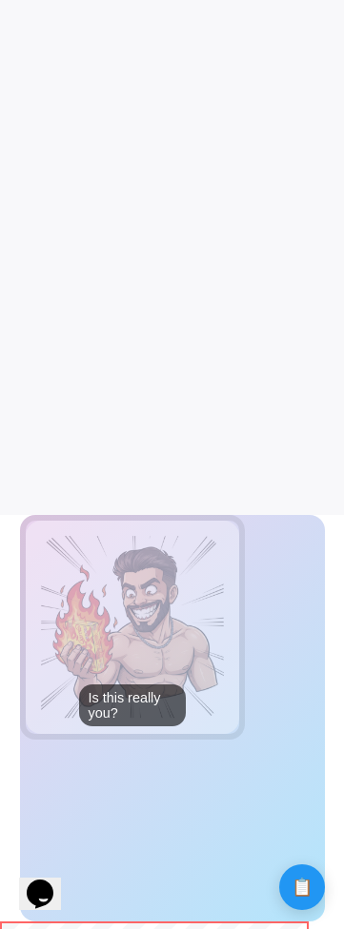
scroll to position [423, 0]
